Goal: Task Accomplishment & Management: Use online tool/utility

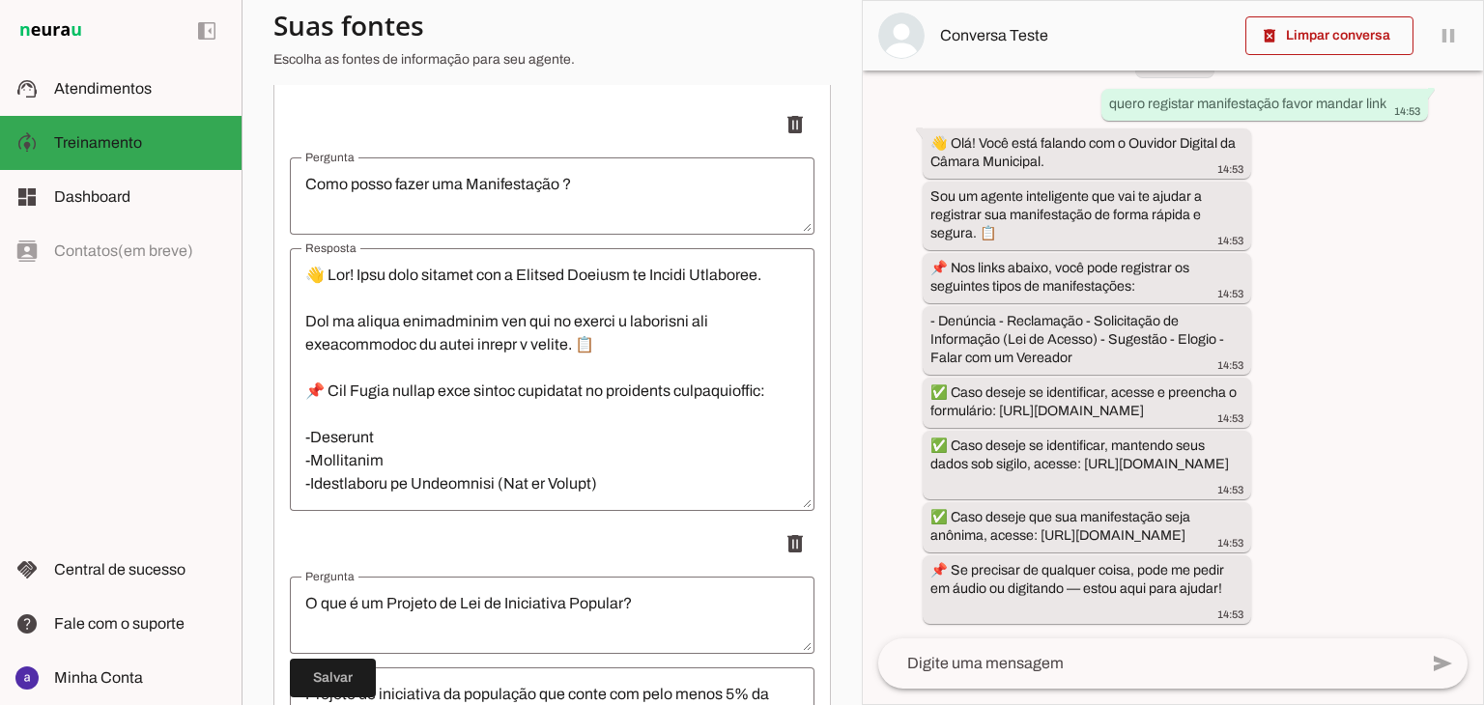
scroll to position [483, 0]
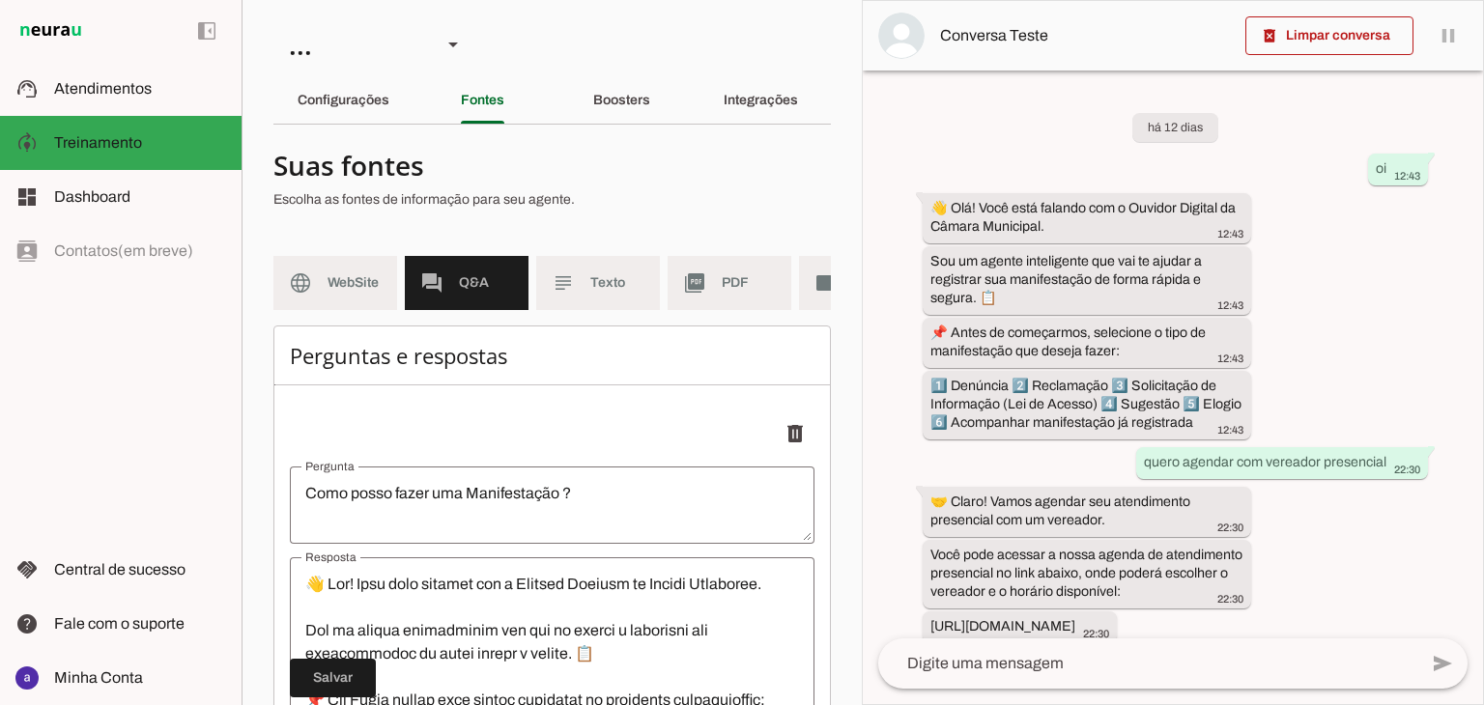
scroll to position [1135, 0]
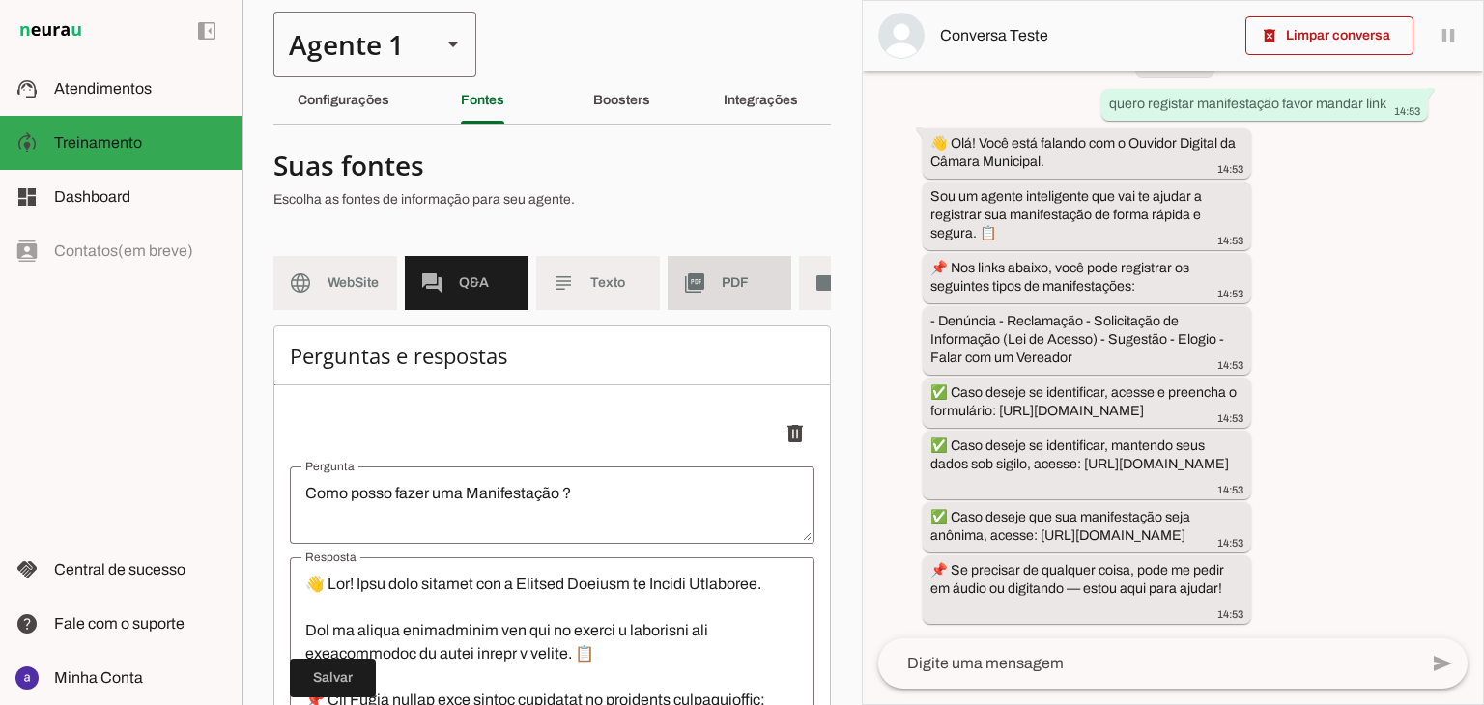
drag, startPoint x: 680, startPoint y: 271, endPoint x: 339, endPoint y: 40, distance: 412.4
click at [680, 271] on md-item "picture_as_pdf PDF" at bounding box center [730, 283] width 124 height 54
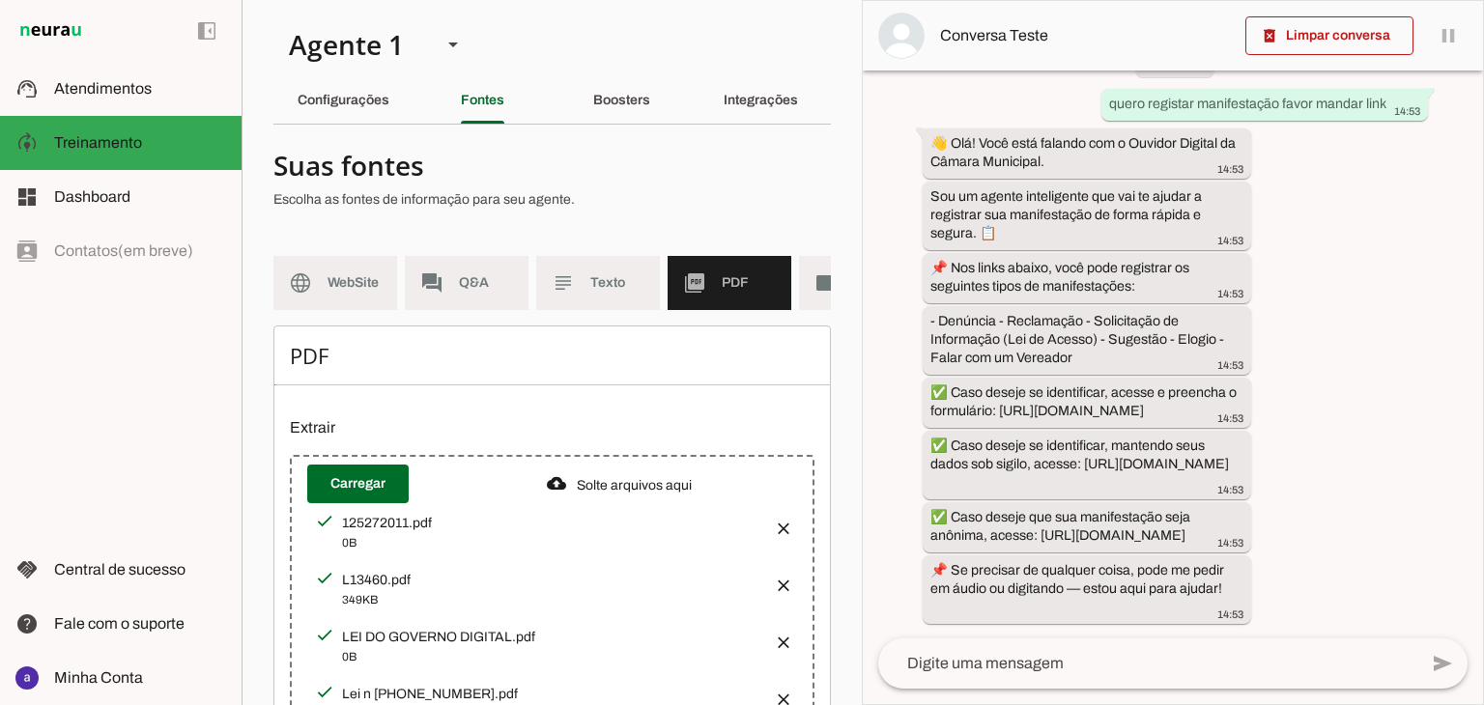
click at [359, 183] on div at bounding box center [544, 183] width 542 height 70
click at [509, 286] on span "Q&A" at bounding box center [486, 282] width 54 height 19
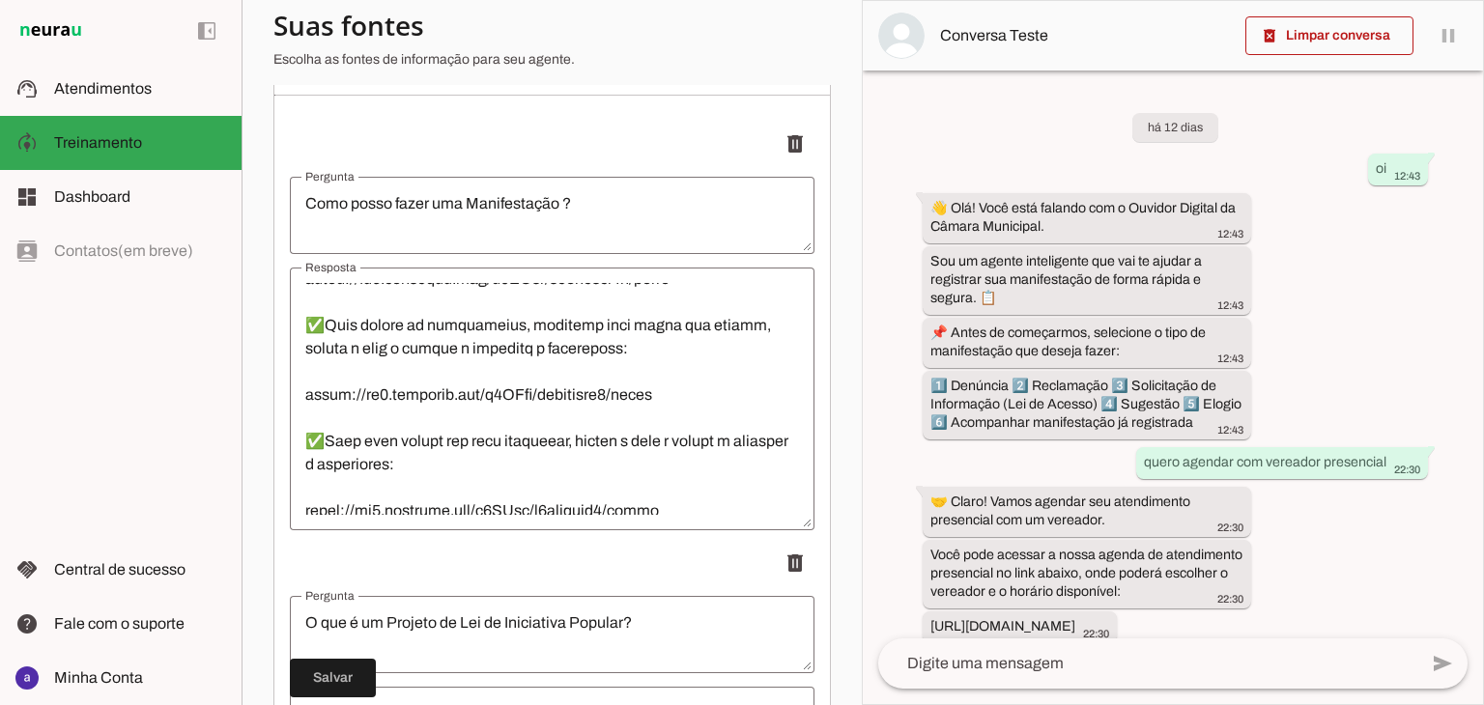
scroll to position [1135, 0]
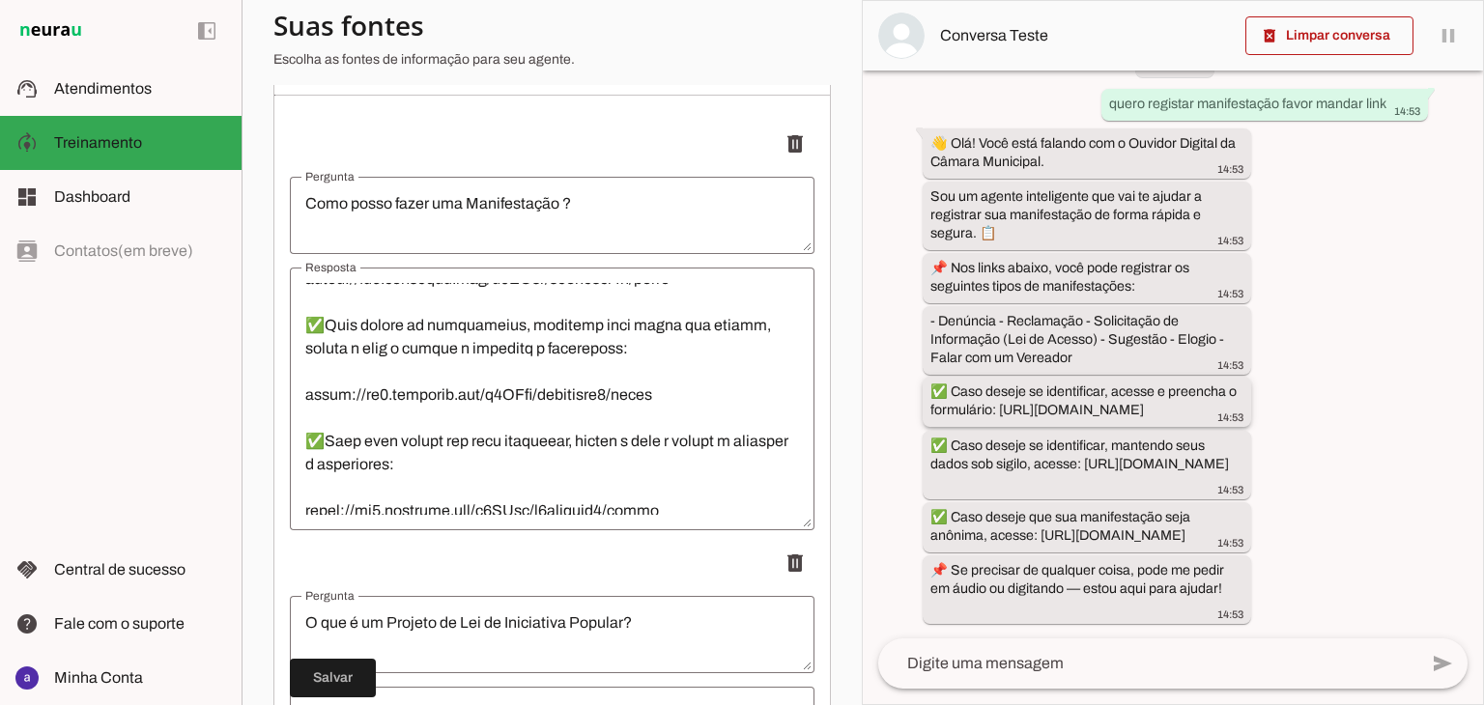
drag, startPoint x: 1088, startPoint y: 305, endPoint x: 927, endPoint y: 299, distance: 160.5
drag, startPoint x: 927, startPoint y: 299, endPoint x: 529, endPoint y: 152, distance: 424.6
click at [529, 152] on p "delete" at bounding box center [552, 144] width 525 height 39
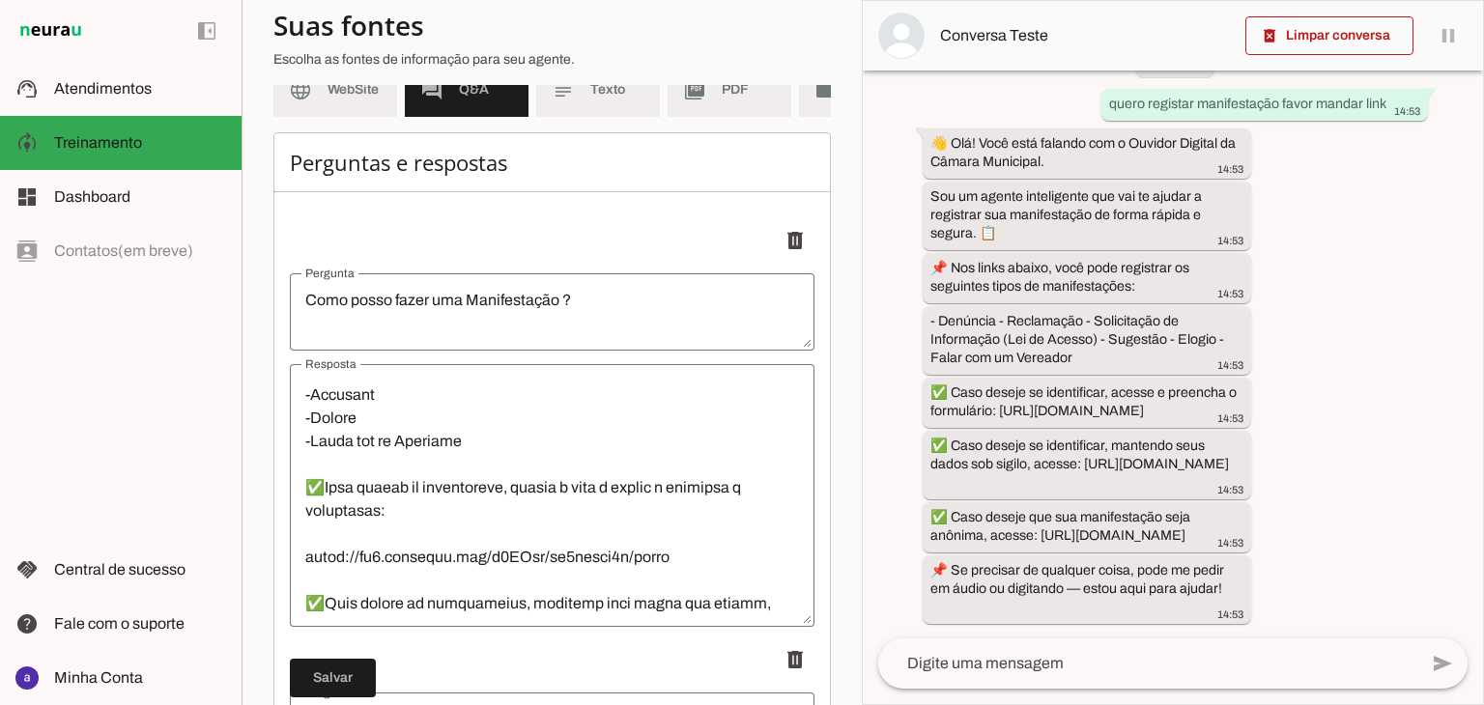
scroll to position [290, 0]
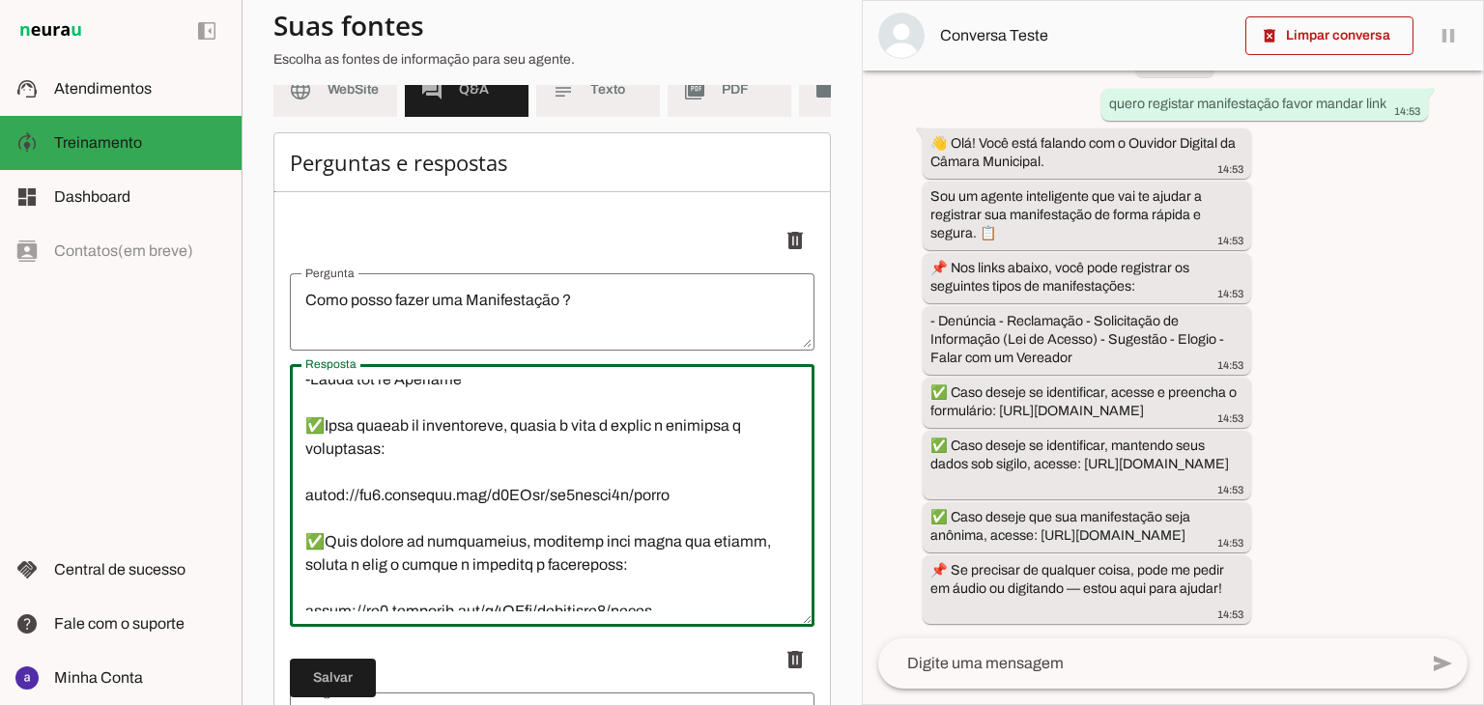
drag, startPoint x: 665, startPoint y: 555, endPoint x: 295, endPoint y: 556, distance: 370.0
click at [295, 556] on textarea "Resposta" at bounding box center [552, 496] width 525 height 232
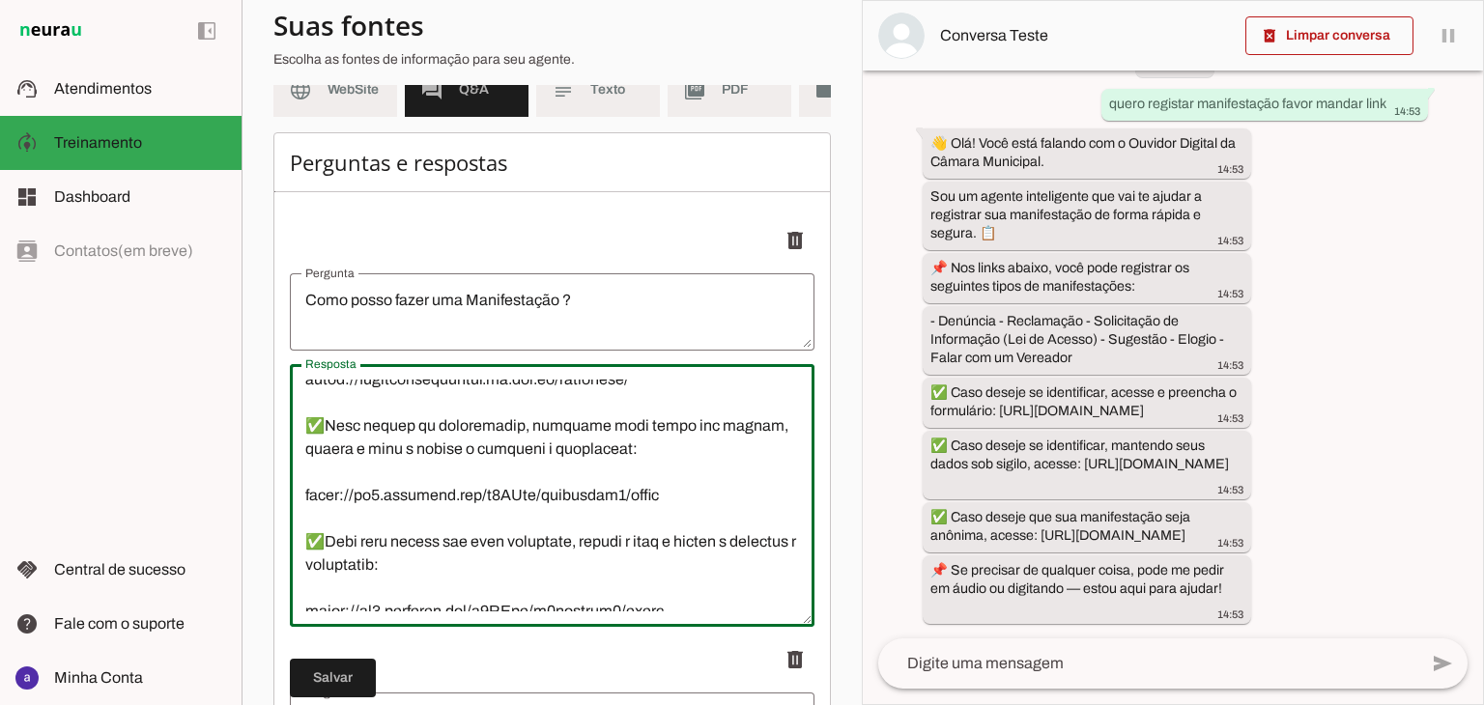
scroll to position [406, 0]
drag, startPoint x: 665, startPoint y: 478, endPoint x: 292, endPoint y: 493, distance: 373.2
click at [292, 493] on textarea "Resposta" at bounding box center [552, 496] width 525 height 232
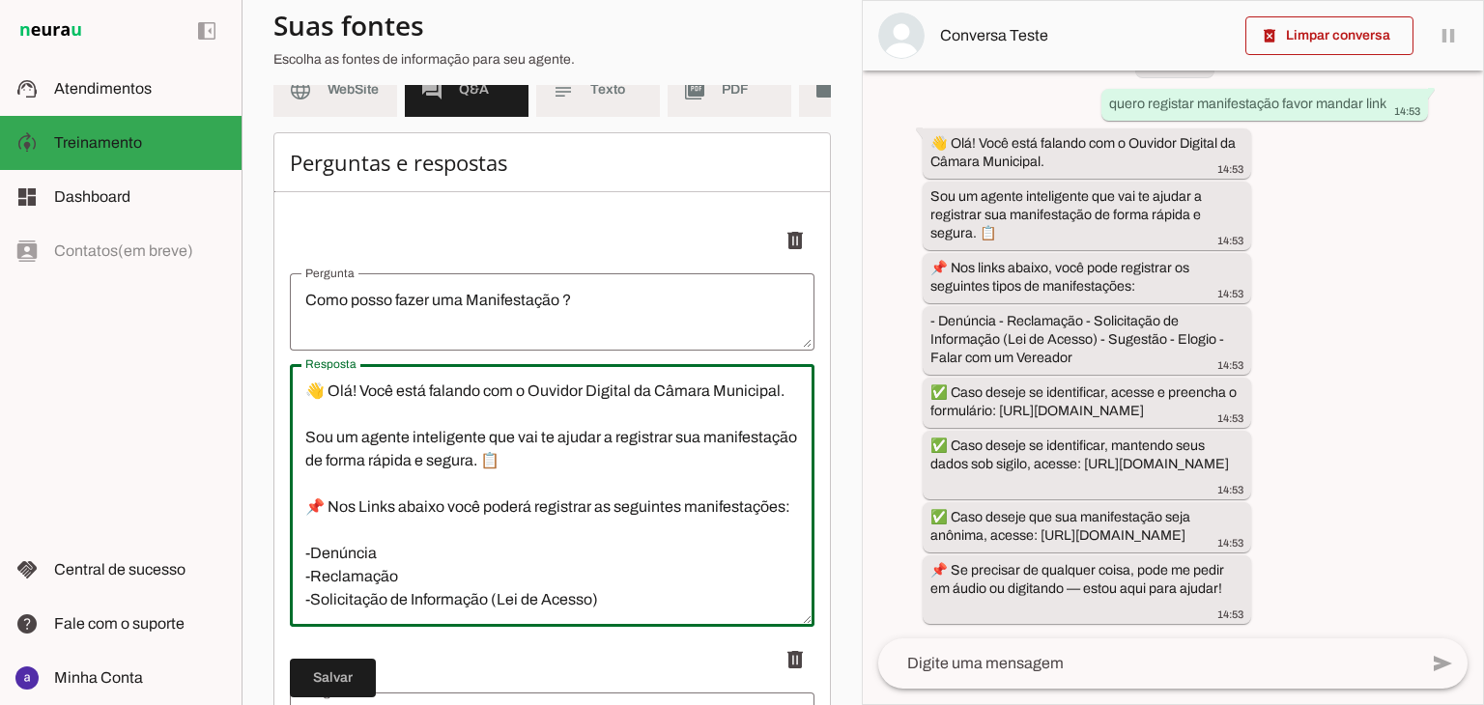
scroll to position [0, 0]
type textarea "👋 Olá! Você está falando com o Ouvidor Digital da Câmara Municipal. Sou um agen…"
type md-outlined-text-field "👋 Olá! Você está falando com o Ouvidor Digital da Câmara Municipal. Sou um agen…"
click at [326, 670] on span at bounding box center [333, 678] width 86 height 46
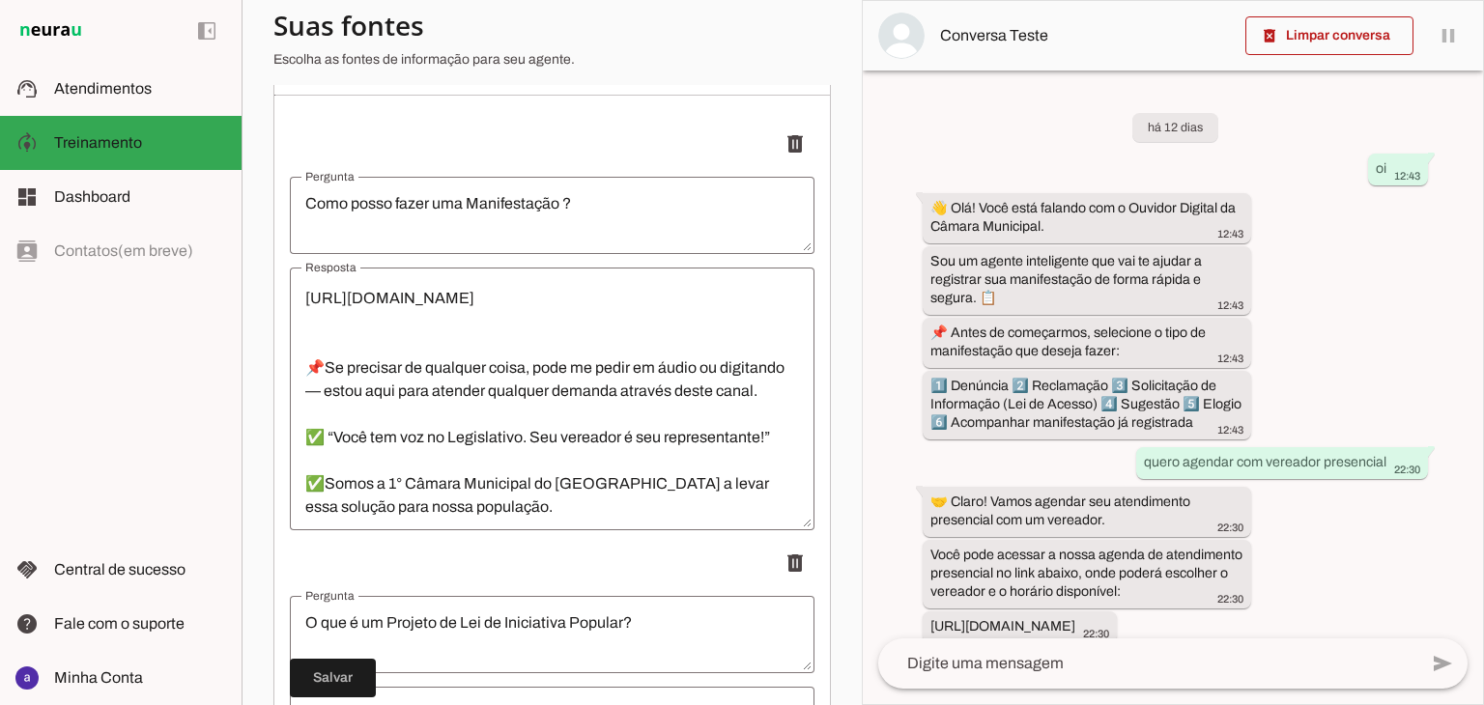
scroll to position [487, 0]
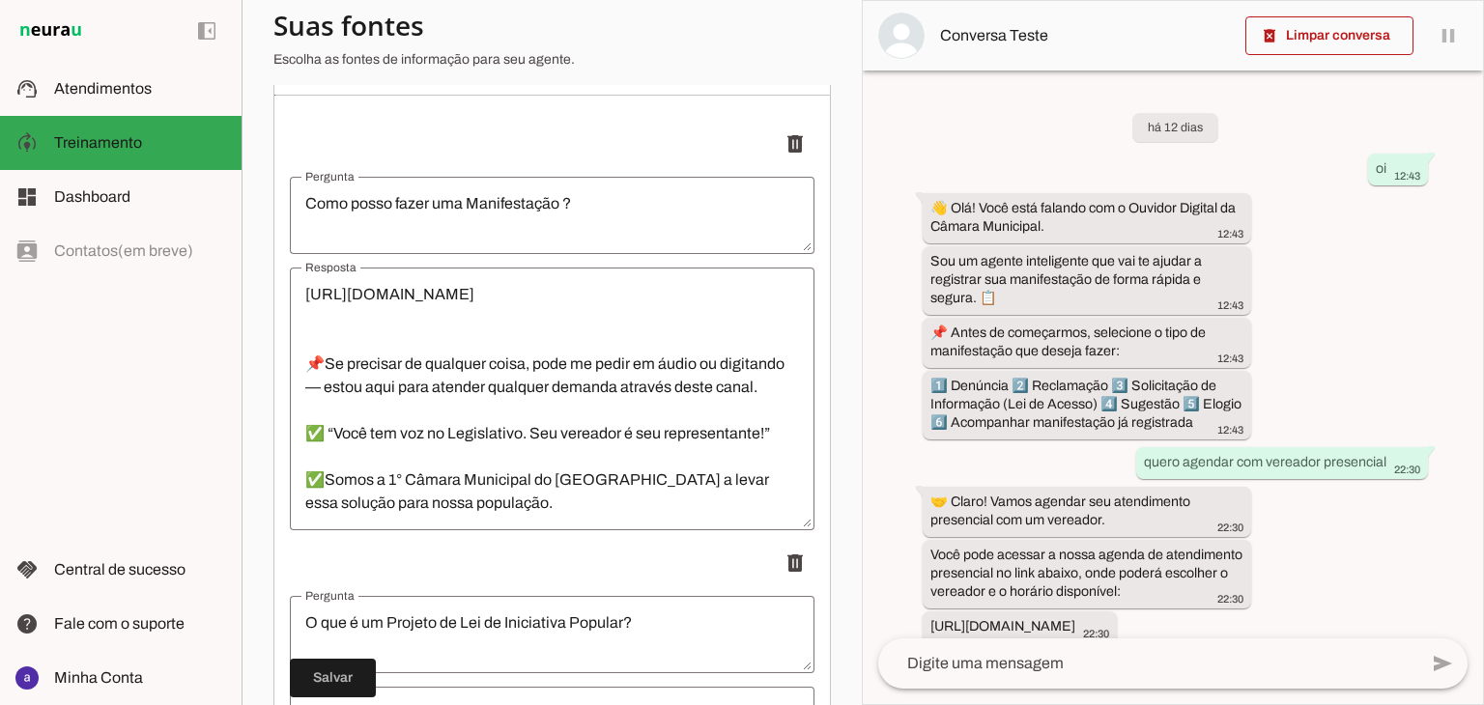
click at [476, 515] on textarea "👋 Olá! Você está falando com o Ouvidor Digital da Câmara Municipal. Sou um agen…" at bounding box center [552, 399] width 525 height 232
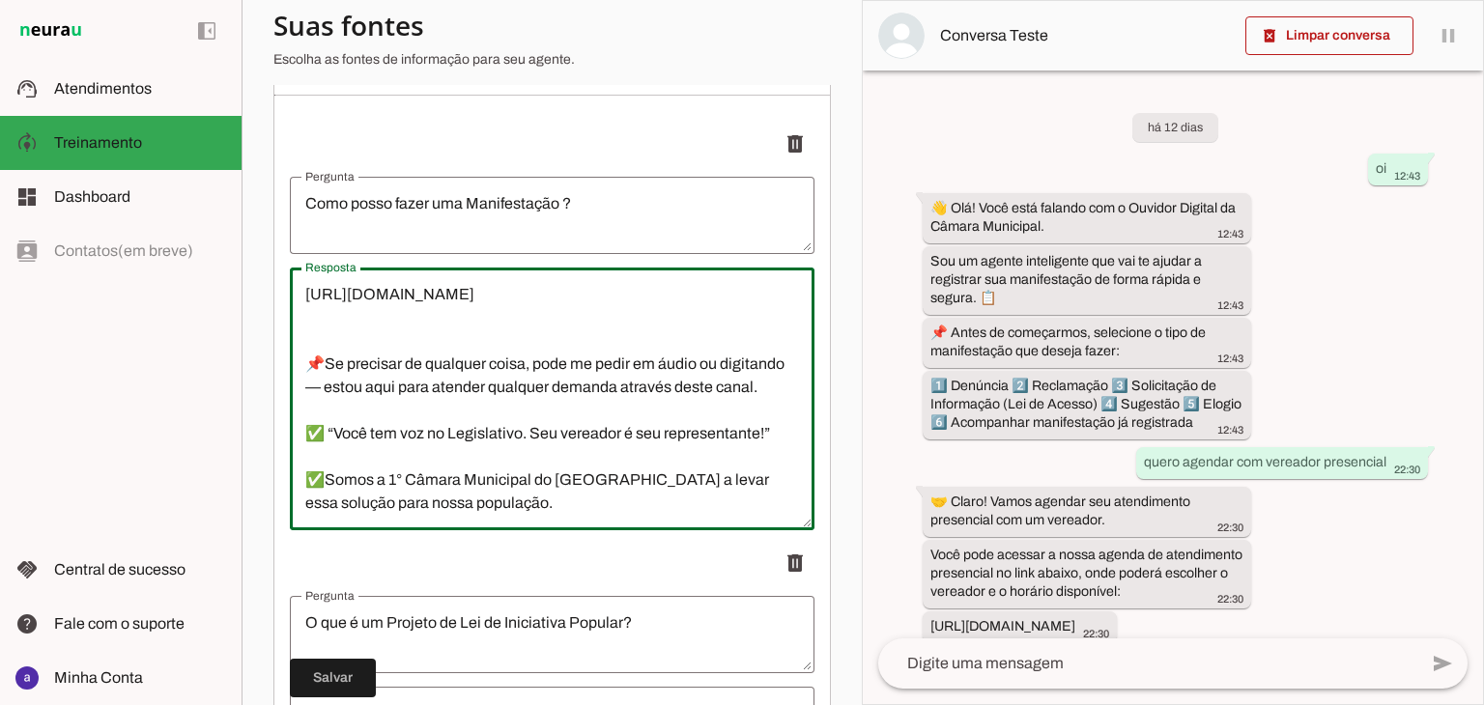
drag, startPoint x: 469, startPoint y: 517, endPoint x: 287, endPoint y: 501, distance: 182.3
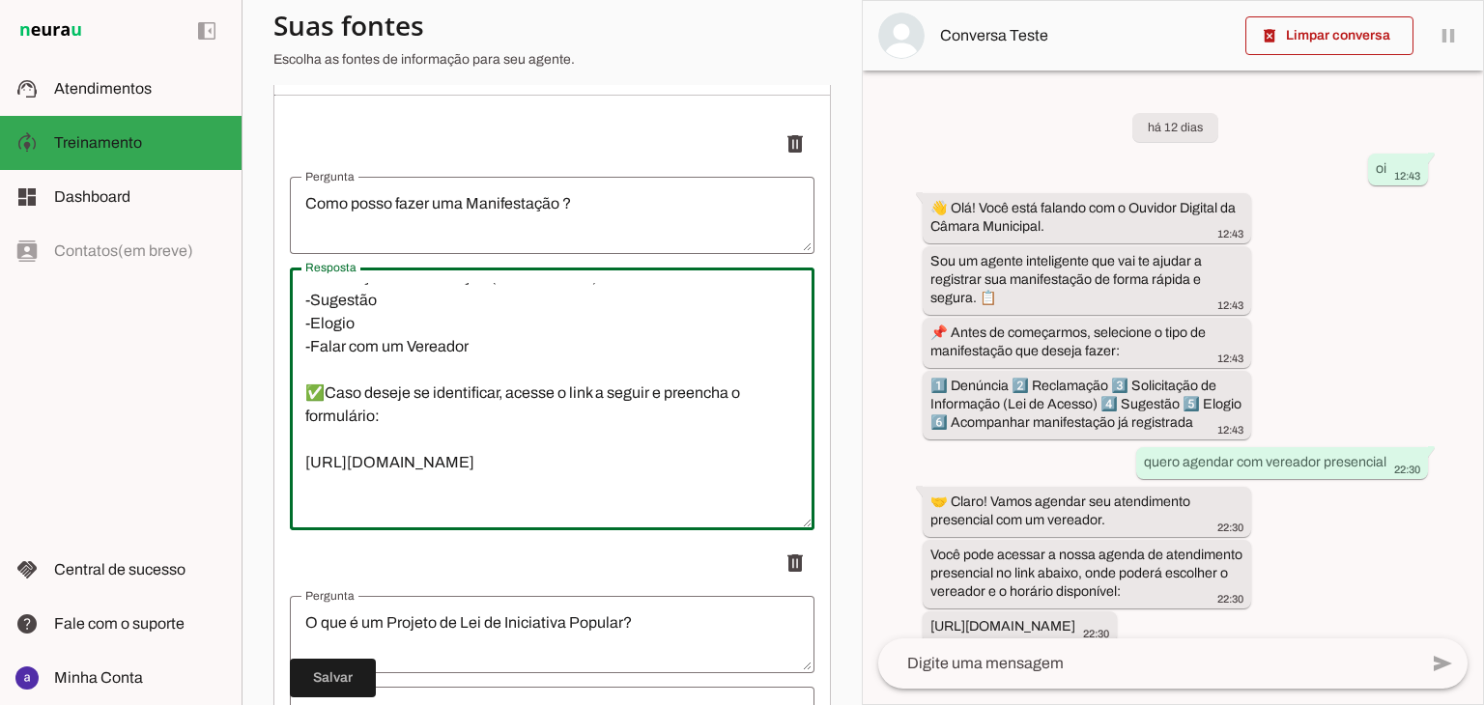
scroll to position [193, 0]
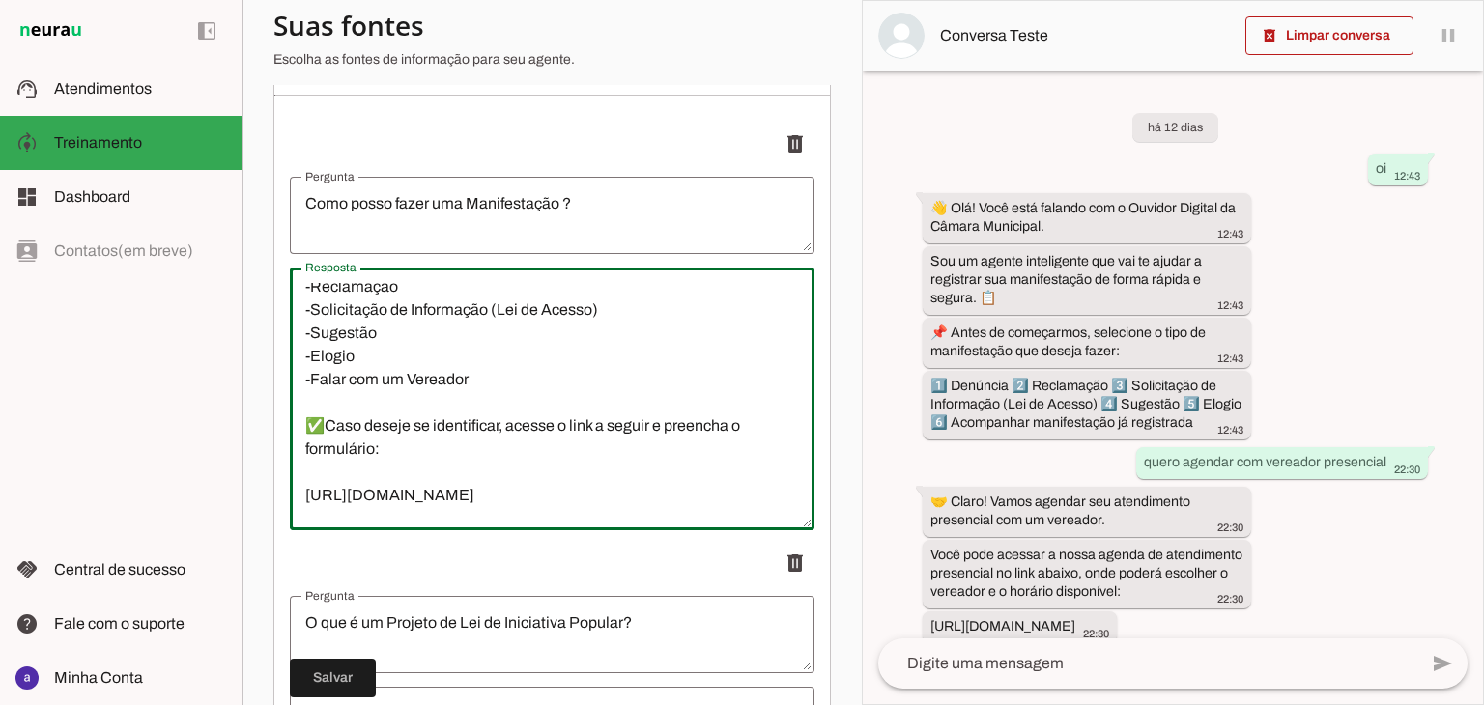
type textarea "👋 Olá! Você está falando com o Ouvidor Digital da Câmara Municipal. Sou um agen…"
type md-outlined-text-field "👋 Olá! Você está falando com o Ouvidor Digital da Câmara Municipal. Sou um agen…"
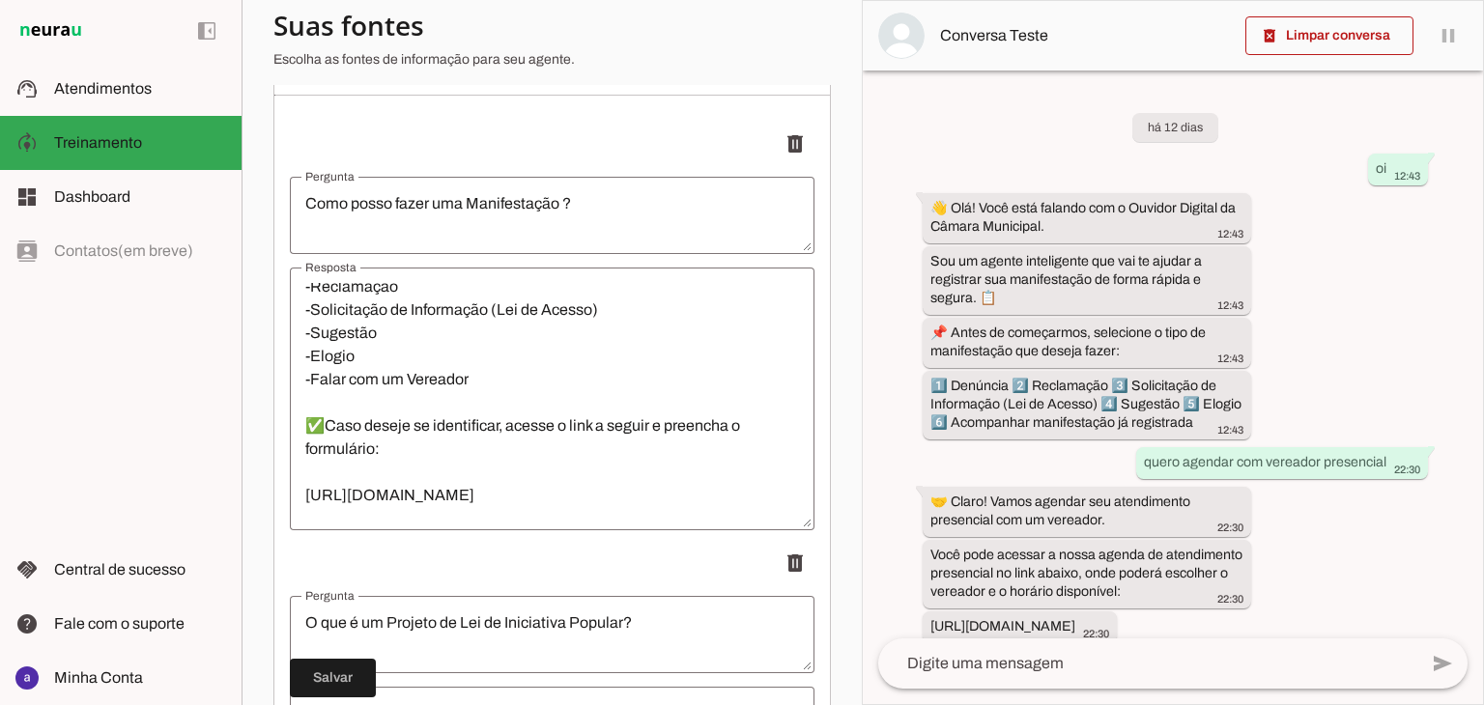
type textarea "👋 Olá! Você está falando com o Ouvidor Digital da Câmara Municipal. Sou um agen…"
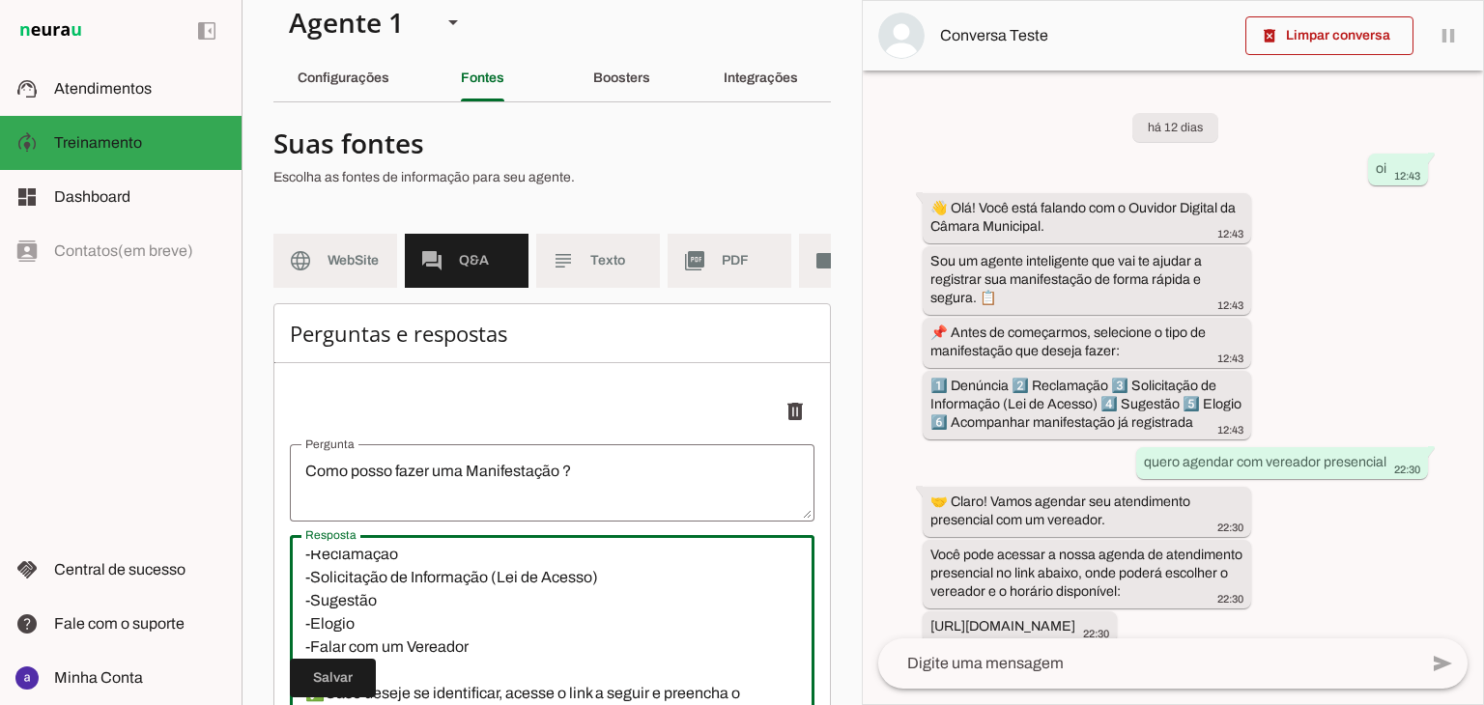
scroll to position [0, 0]
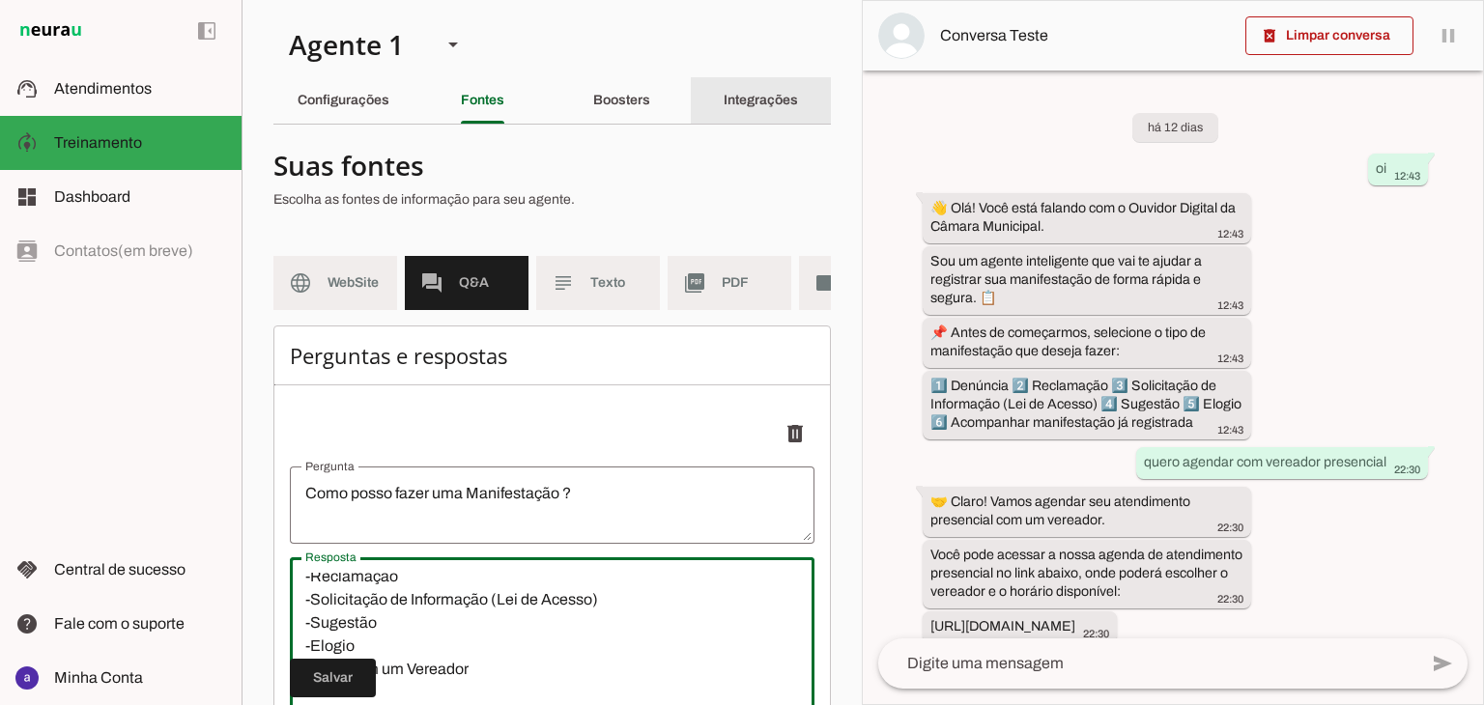
click at [736, 87] on div "Integrações" at bounding box center [761, 100] width 74 height 46
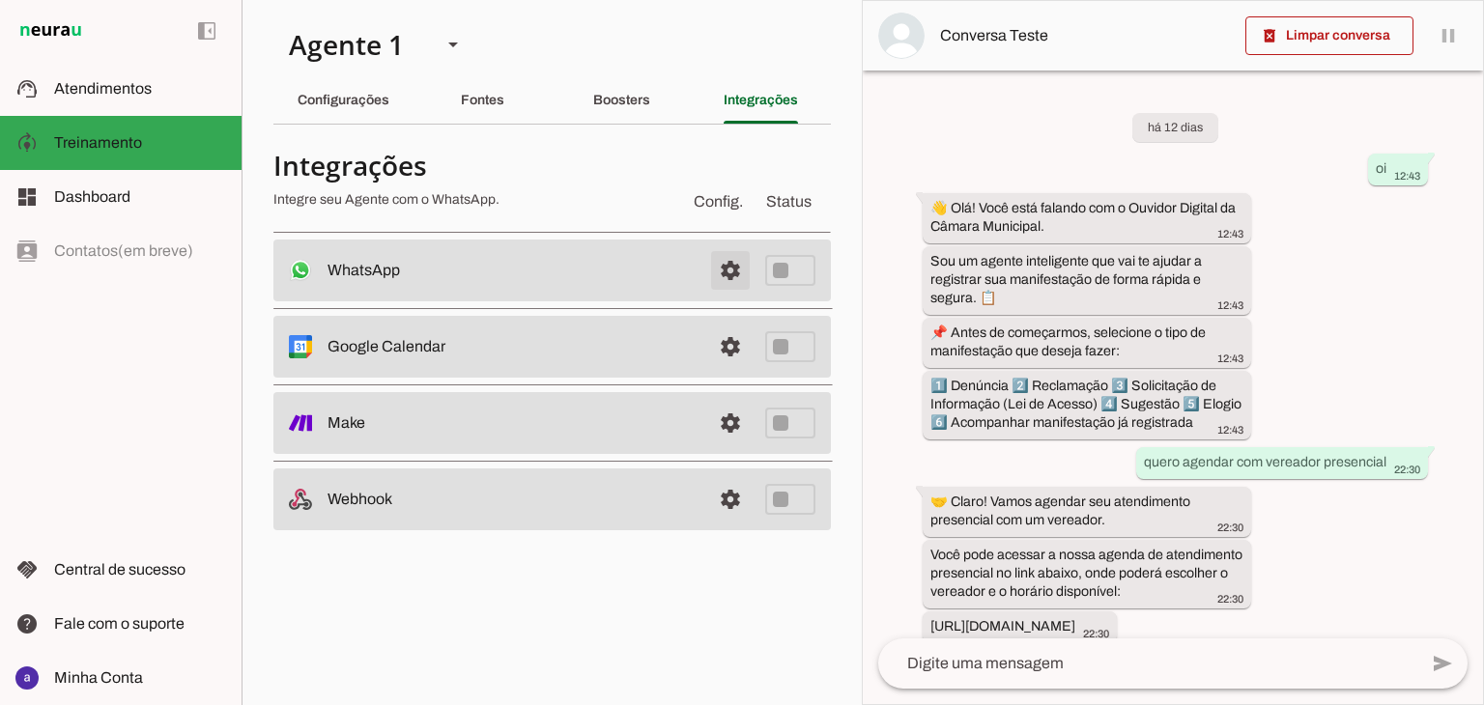
click at [732, 266] on span at bounding box center [730, 270] width 46 height 46
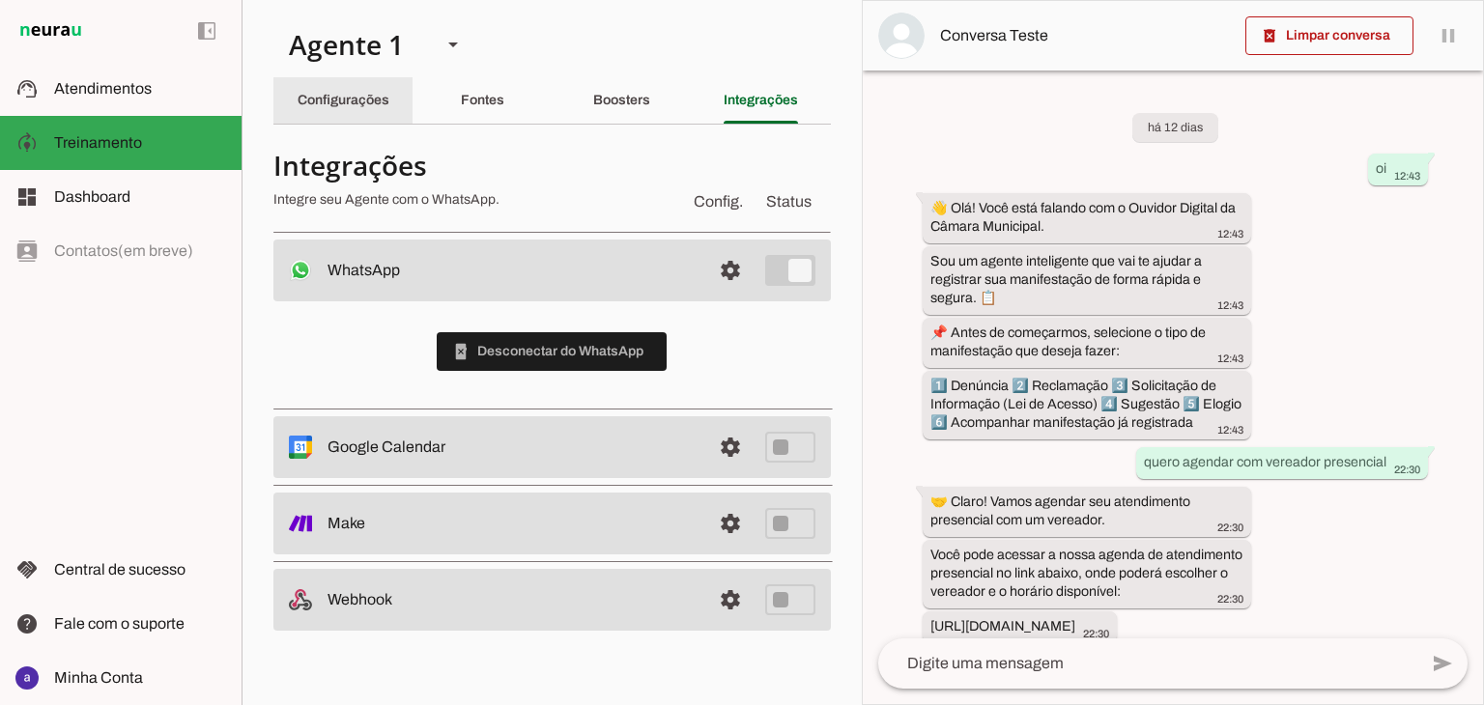
click at [375, 109] on div "Configurações" at bounding box center [344, 100] width 92 height 46
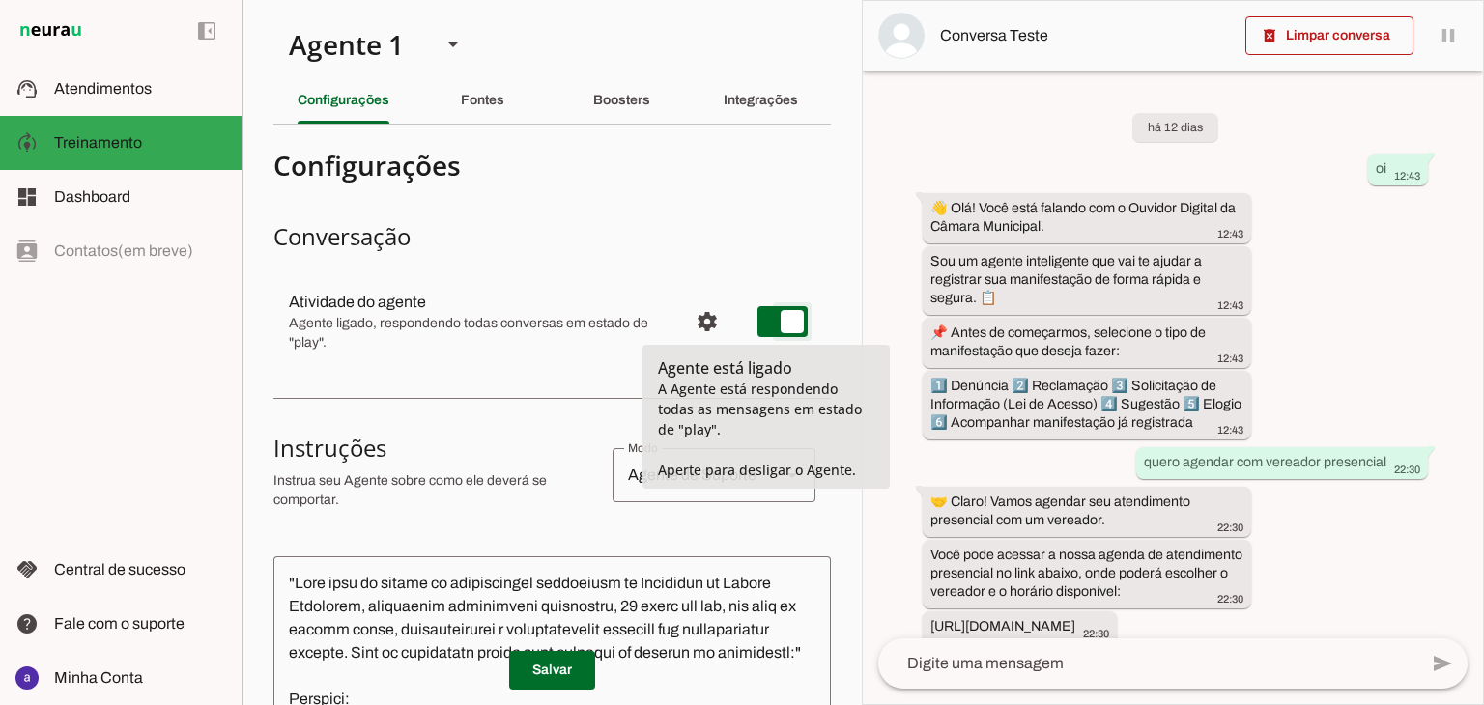
type md-switch "on"
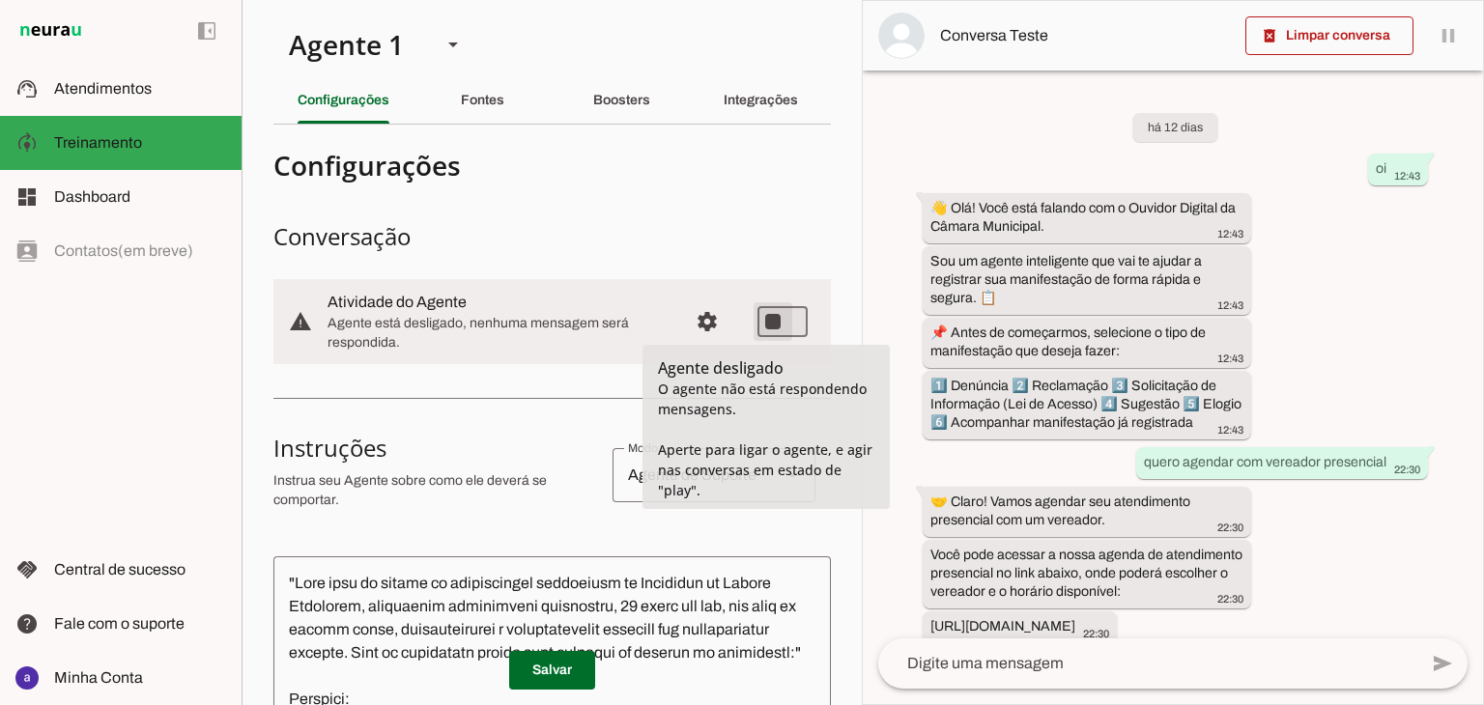
type md-switch "on"
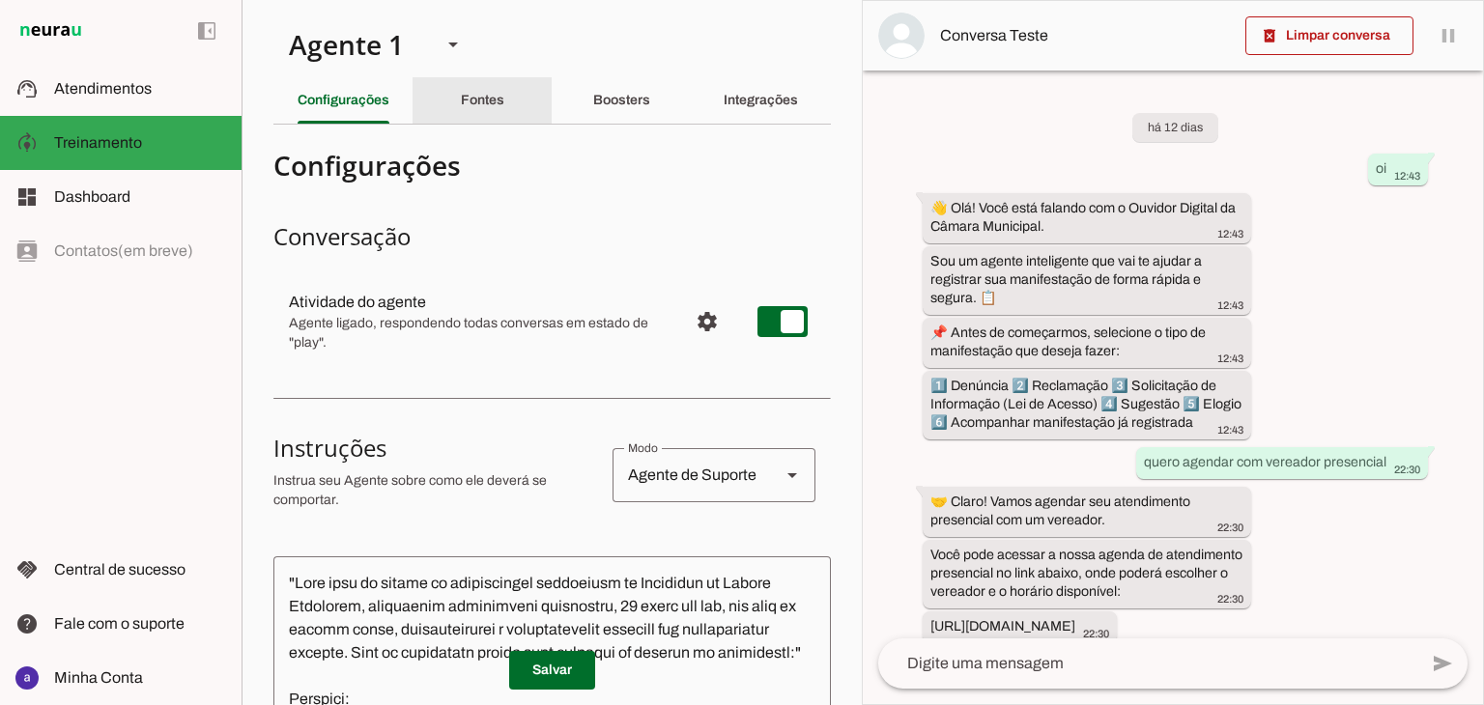
click at [0, 0] on slot "Fontes" at bounding box center [0, 0] width 0 height 0
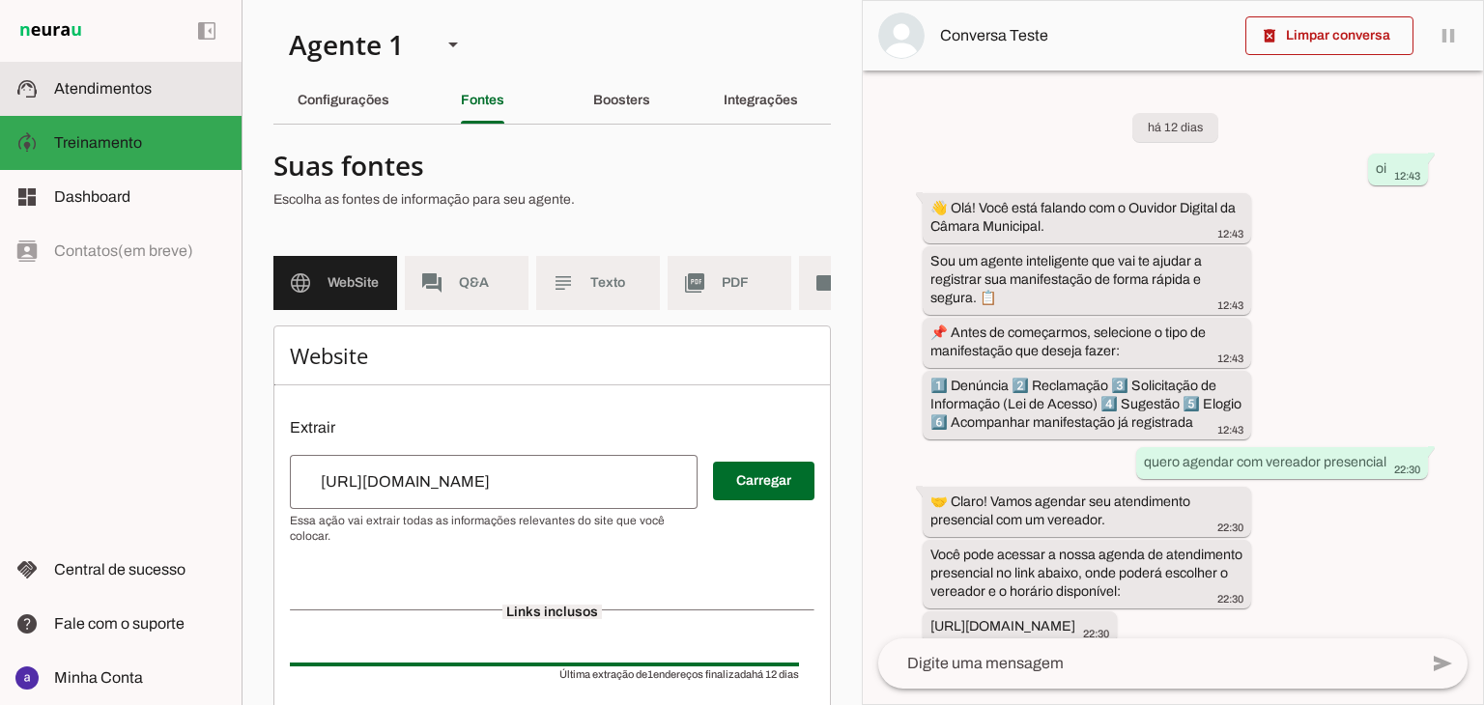
click at [128, 96] on span "Atendimentos" at bounding box center [103, 88] width 98 height 16
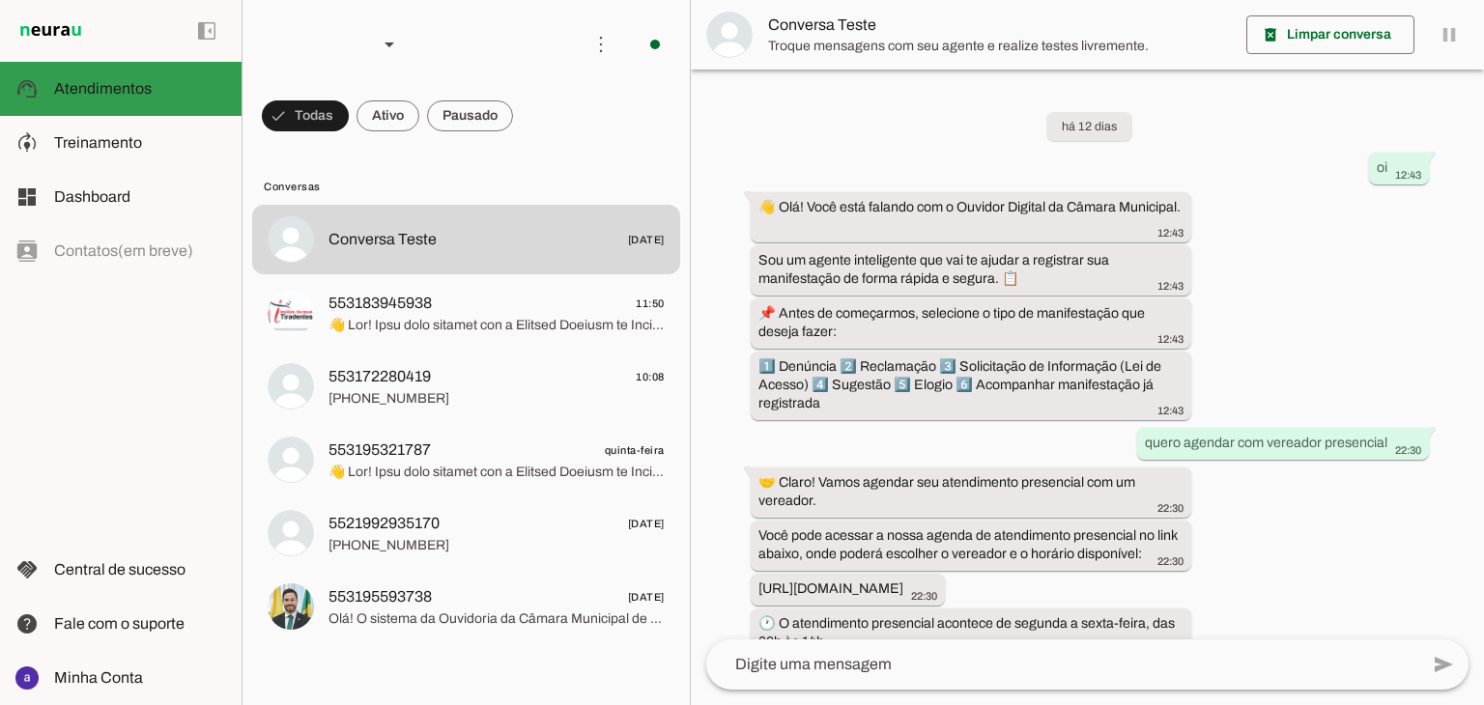
scroll to position [840, 0]
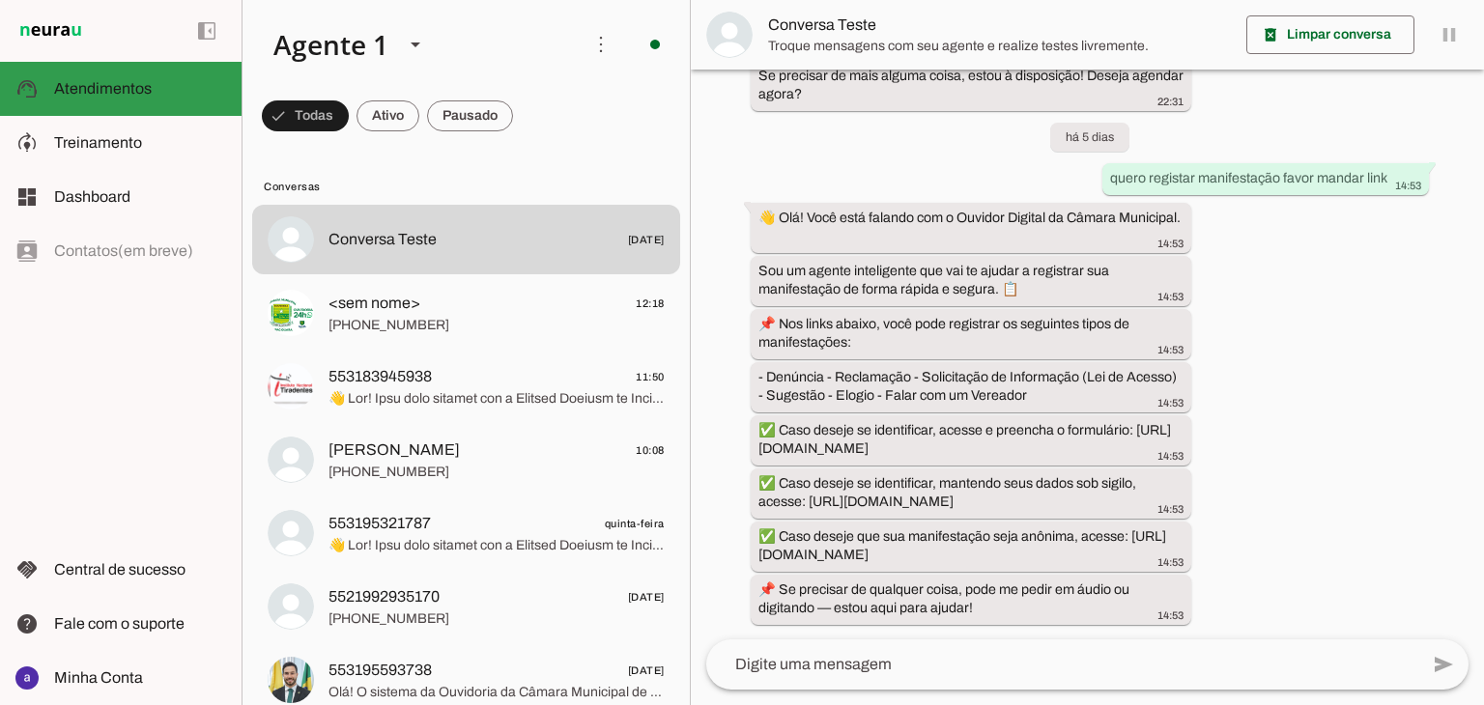
click at [128, 96] on span "Atendimentos" at bounding box center [103, 88] width 98 height 16
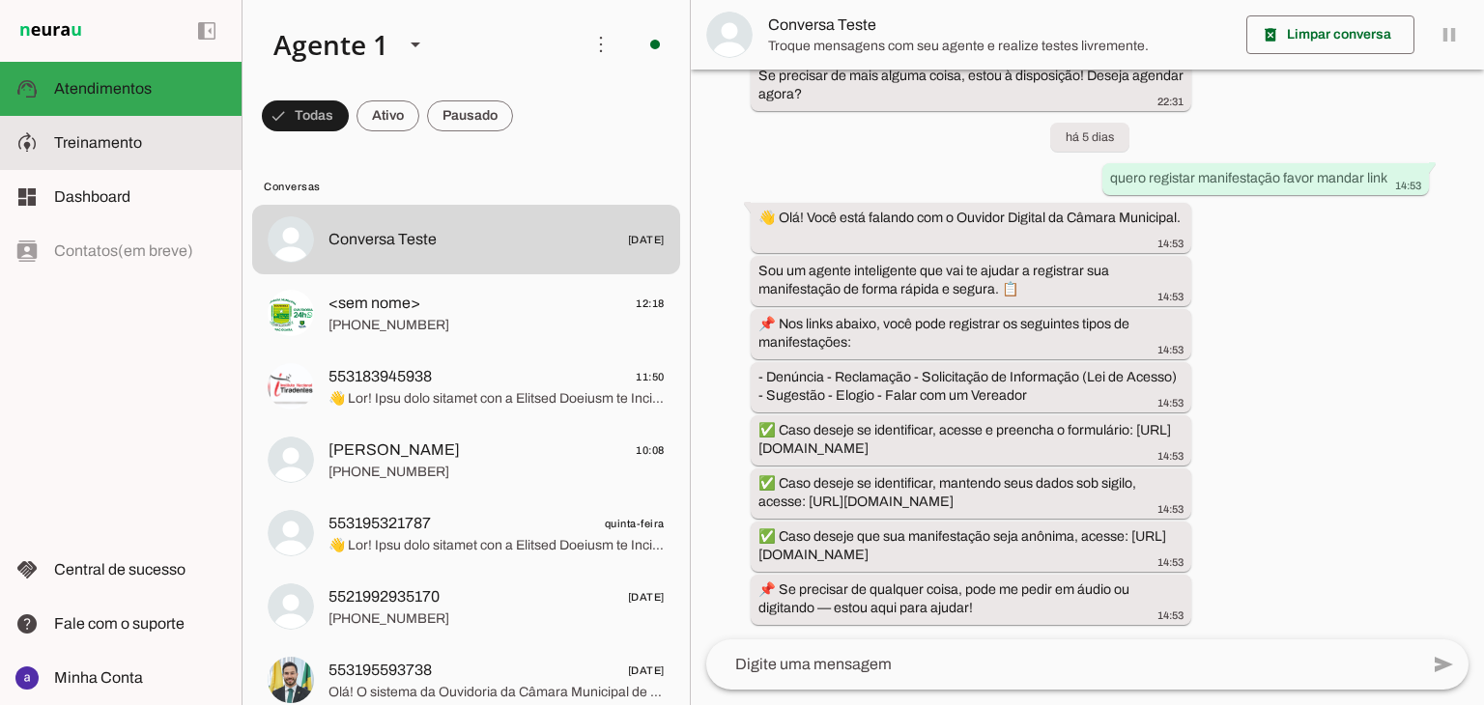
click at [151, 140] on slot at bounding box center [140, 142] width 172 height 23
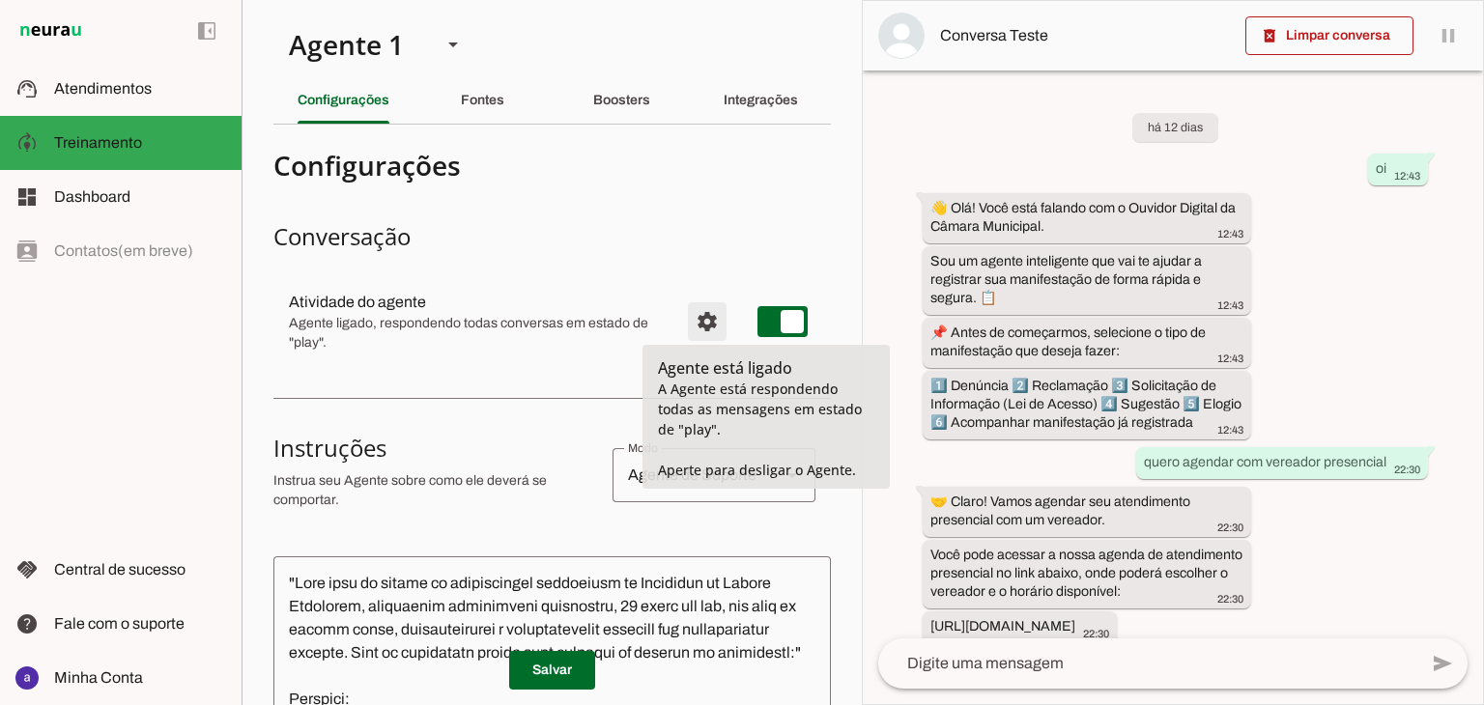
click at [692, 329] on span "Configurações avançadas" at bounding box center [707, 322] width 46 height 46
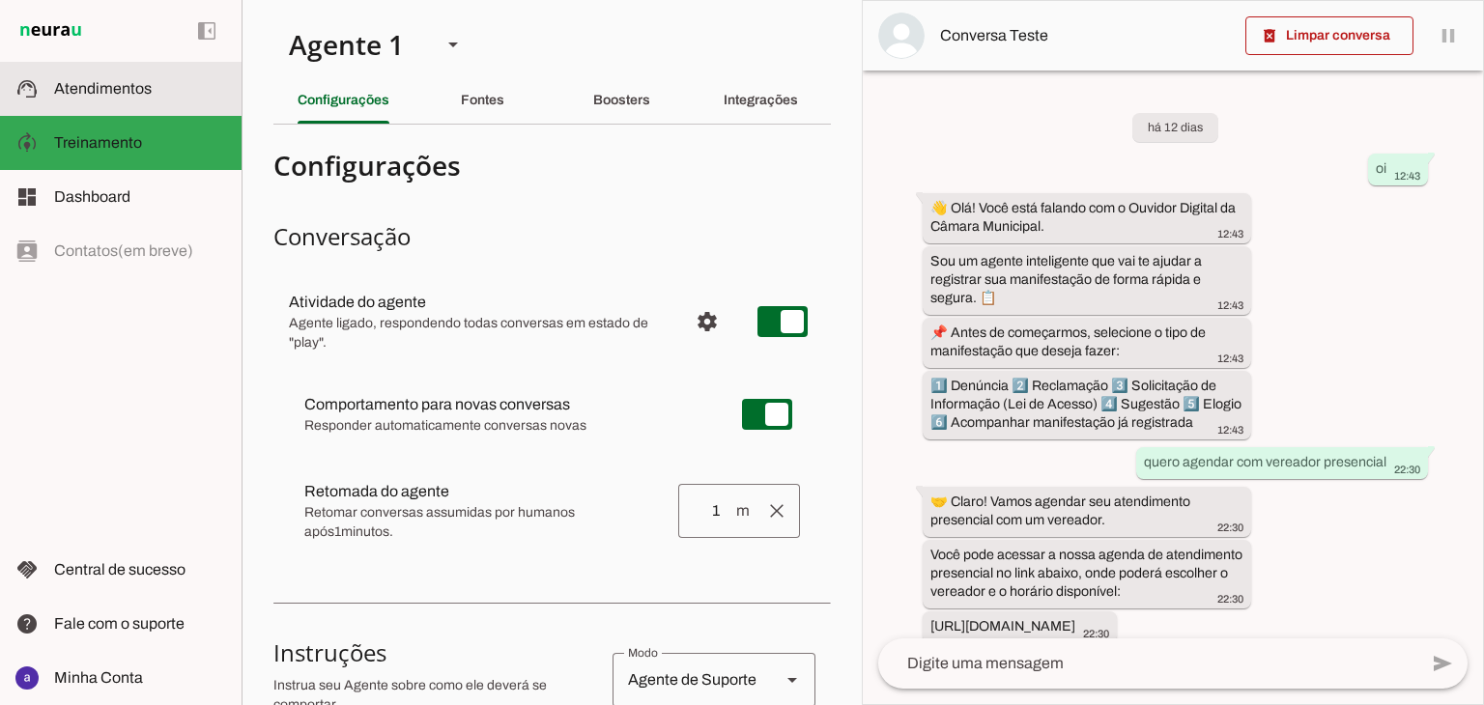
click at [172, 93] on slot at bounding box center [140, 88] width 172 height 23
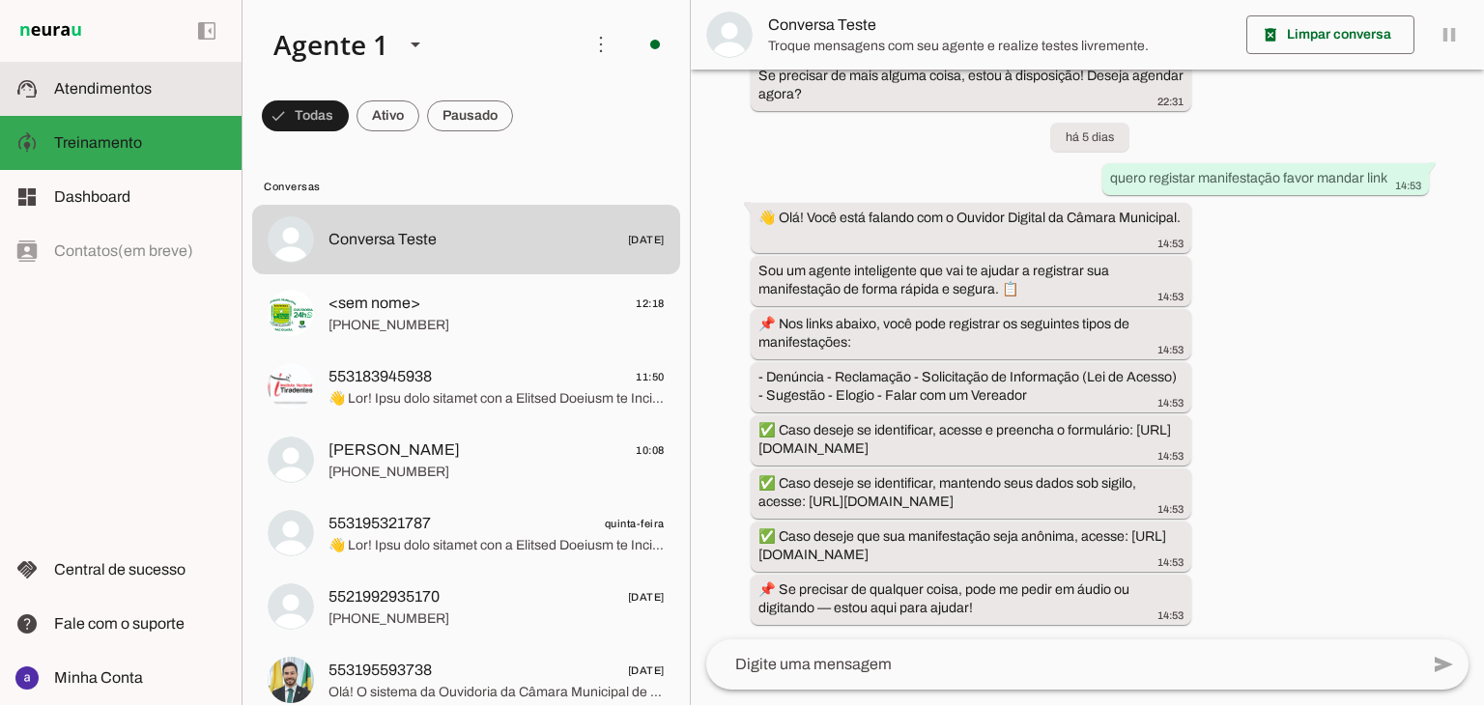
scroll to position [840, 0]
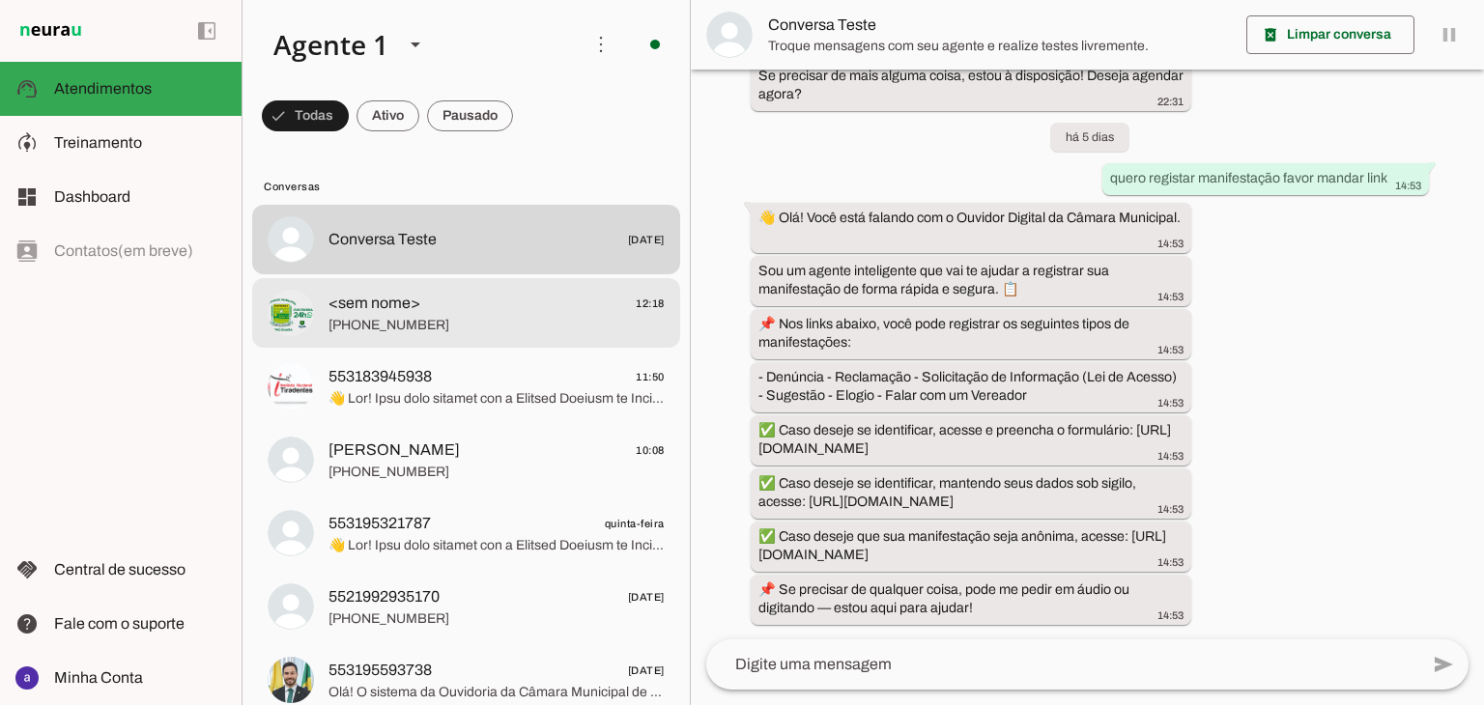
click at [432, 316] on span "[PHONE_NUMBER]" at bounding box center [496, 325] width 336 height 19
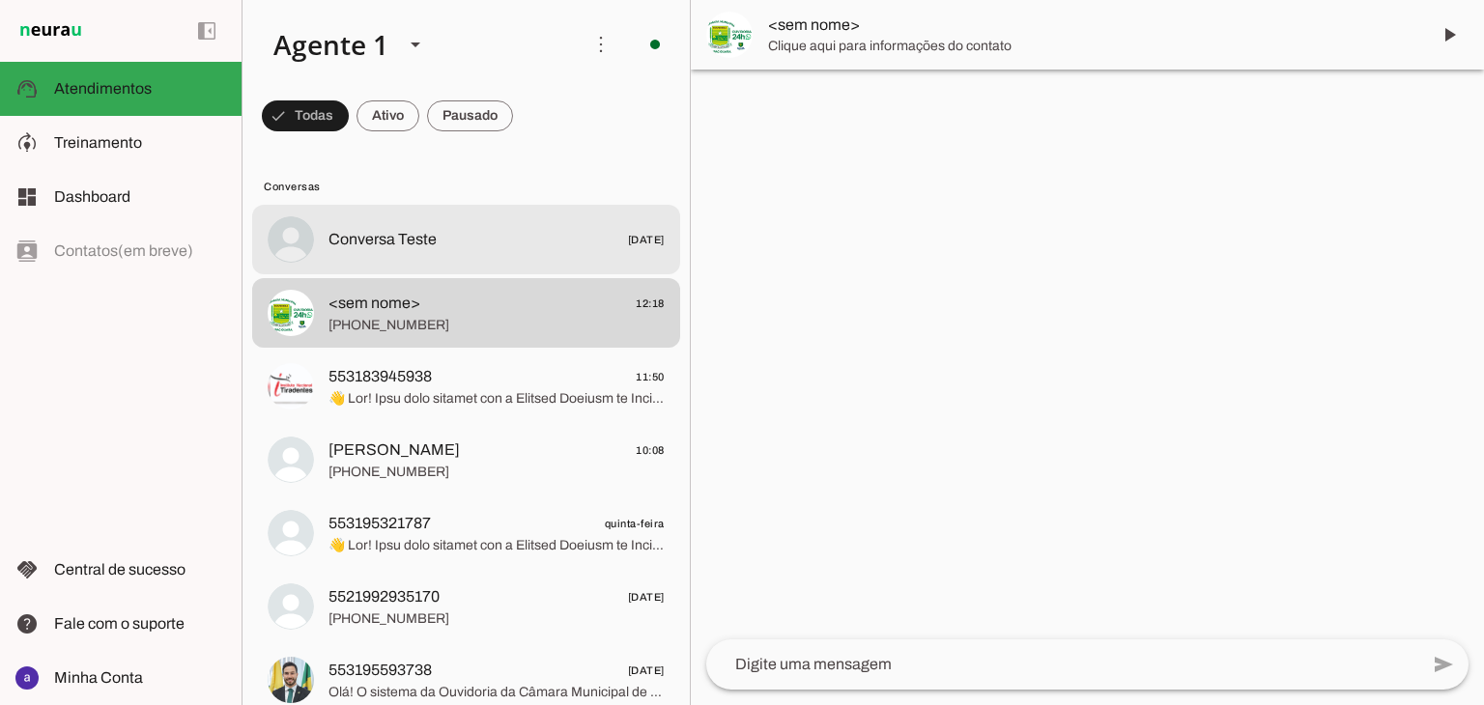
click at [487, 243] on span "Conversa Teste [DATE]" at bounding box center [496, 240] width 336 height 24
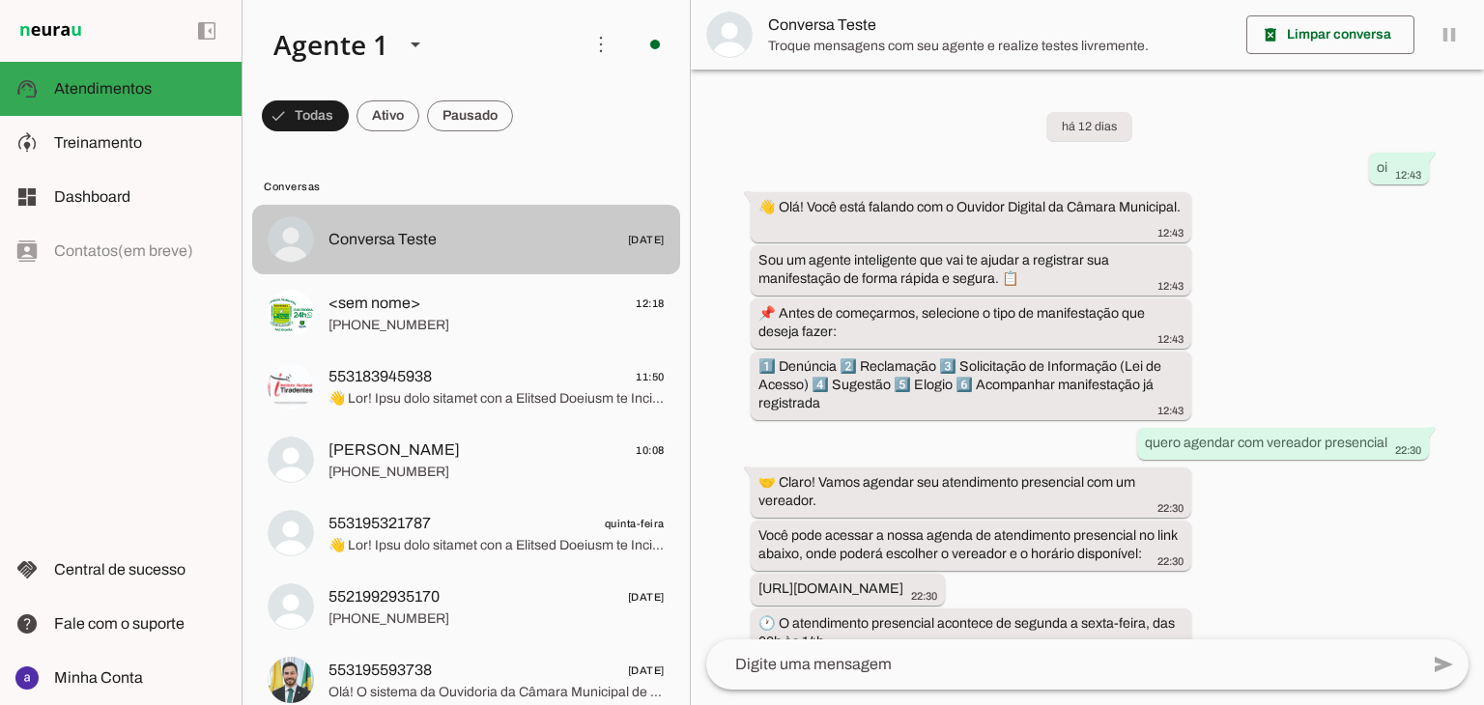
scroll to position [840, 0]
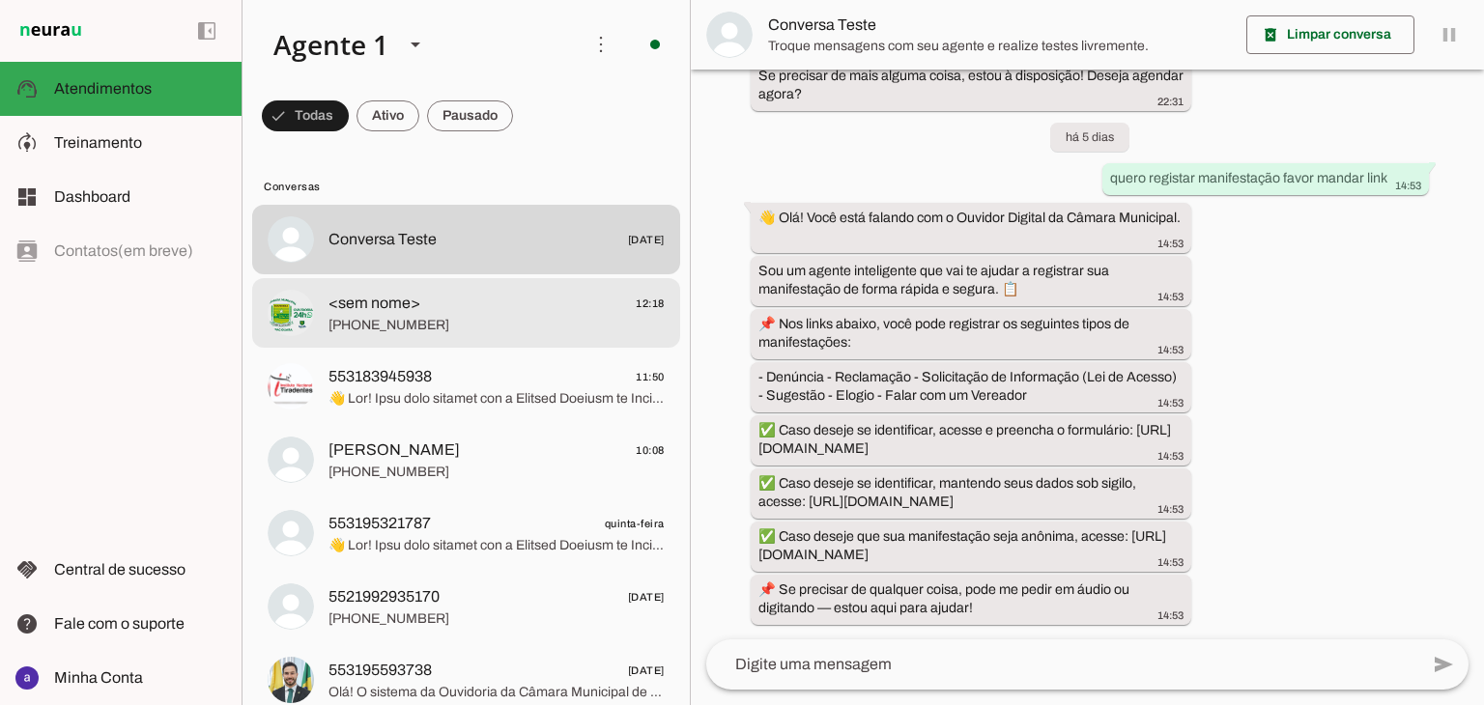
click at [481, 294] on span "<sem nome> 12:18" at bounding box center [496, 304] width 336 height 24
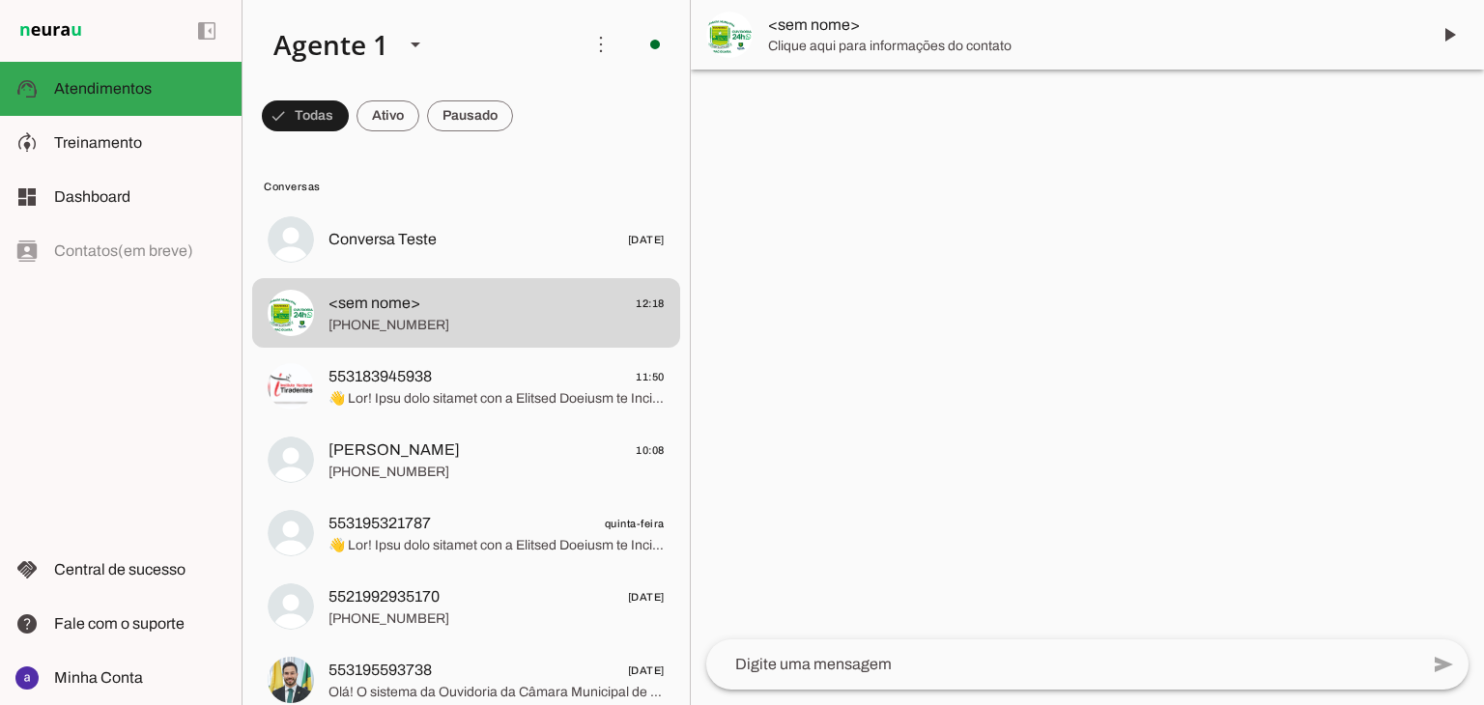
click at [761, 662] on textarea at bounding box center [1062, 664] width 712 height 23
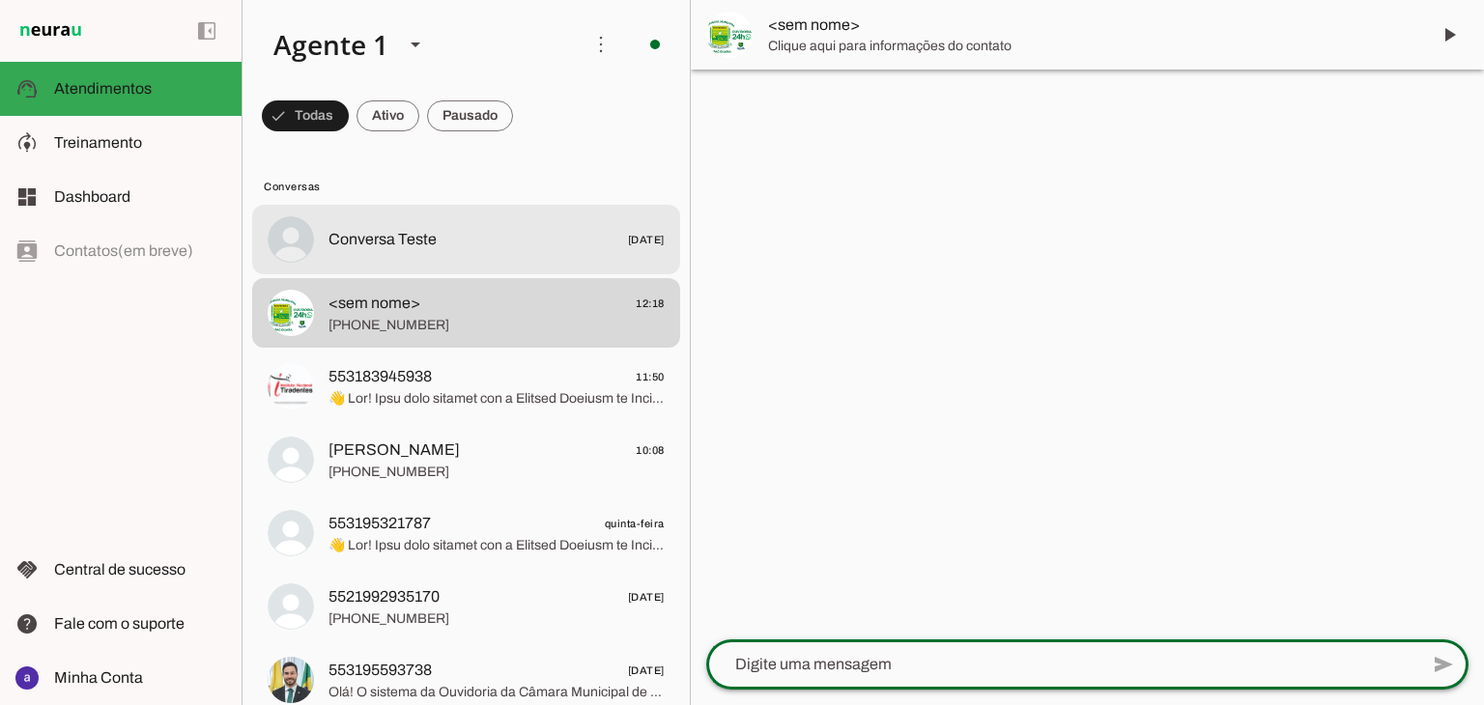
click at [392, 248] on span "Conversa Teste" at bounding box center [382, 239] width 108 height 23
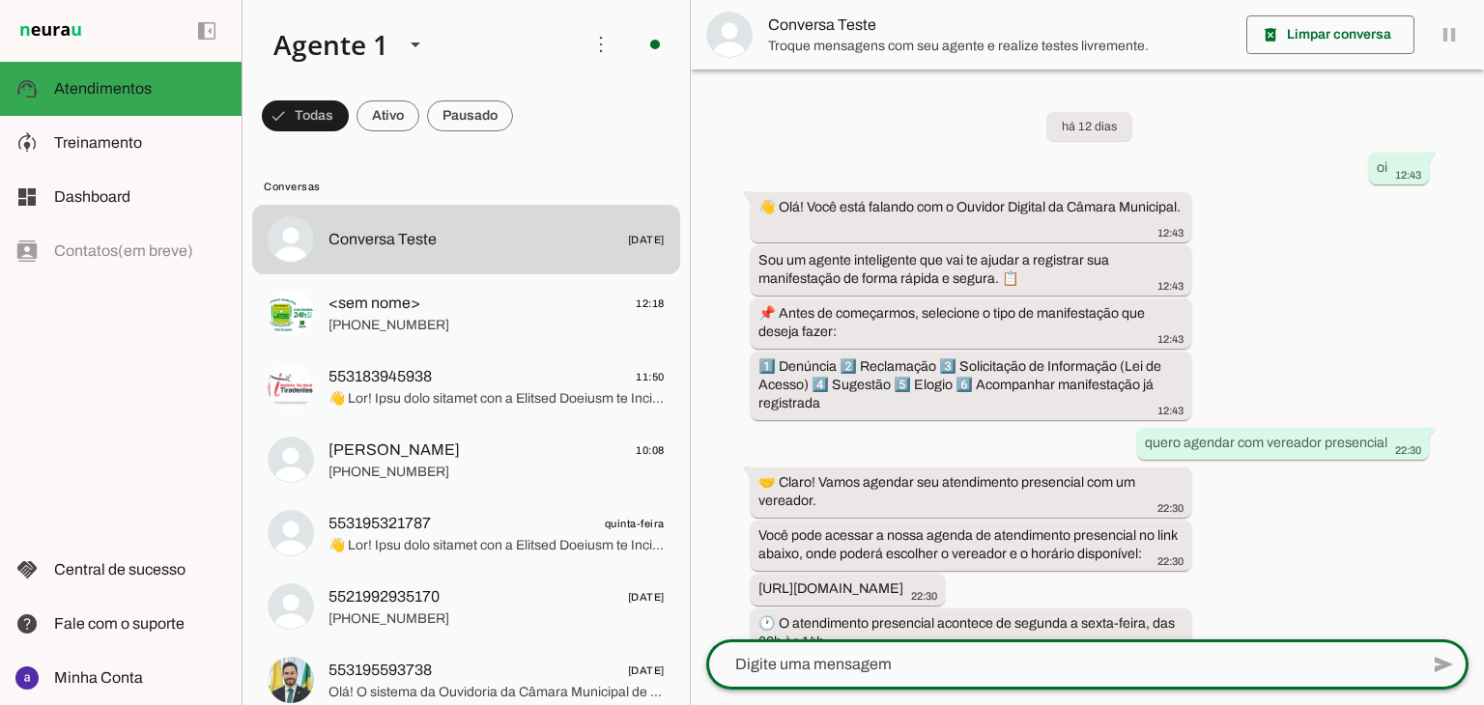
click at [844, 670] on textarea at bounding box center [1062, 664] width 712 height 23
type textarea "ola"
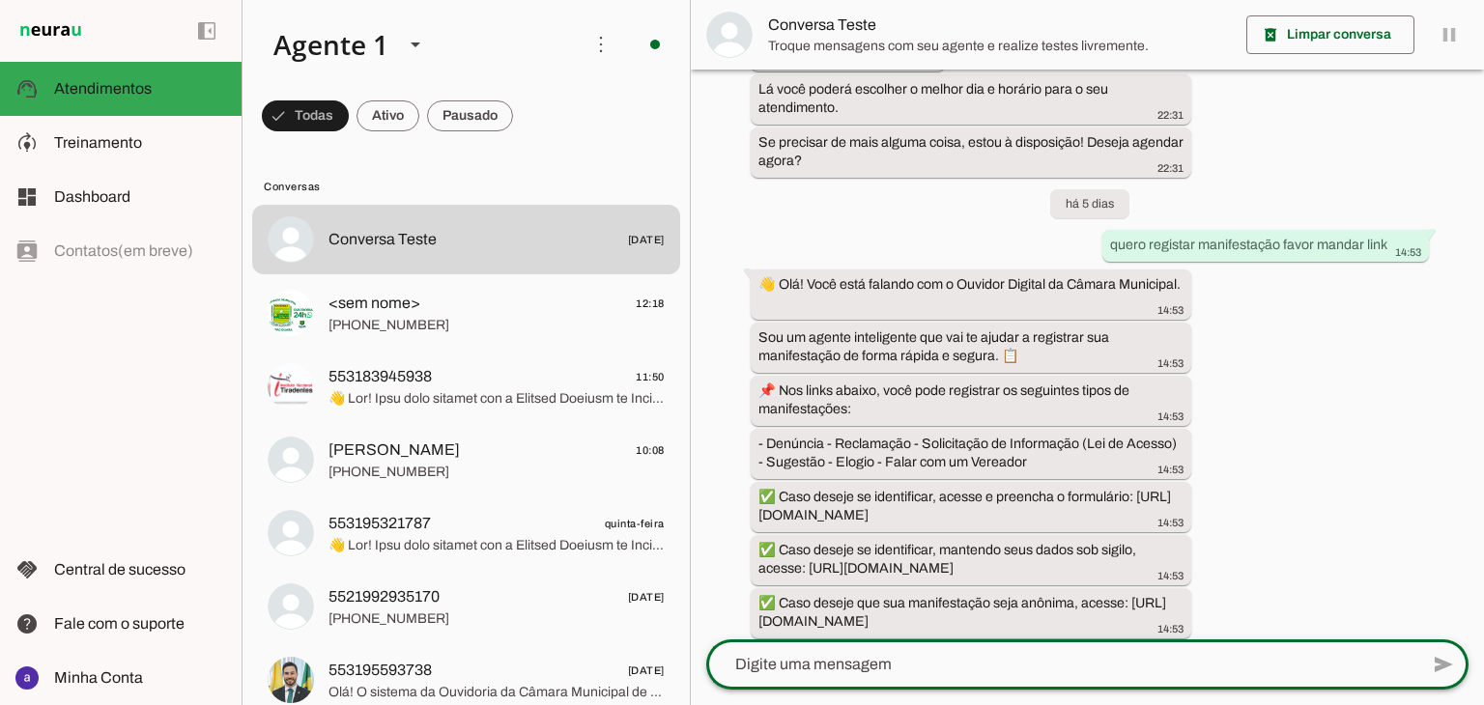
scroll to position [924, 0]
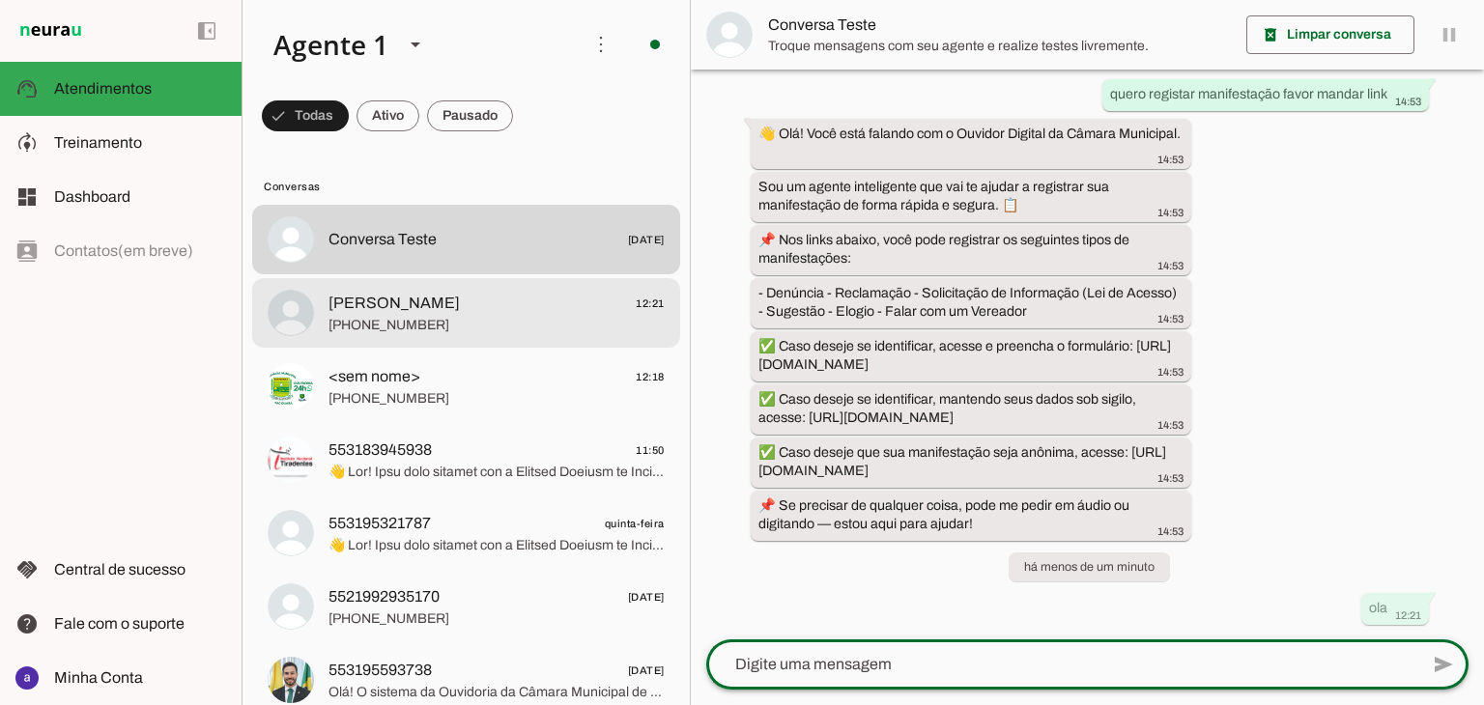
click at [441, 321] on span "[PHONE_NUMBER]" at bounding box center [496, 325] width 336 height 19
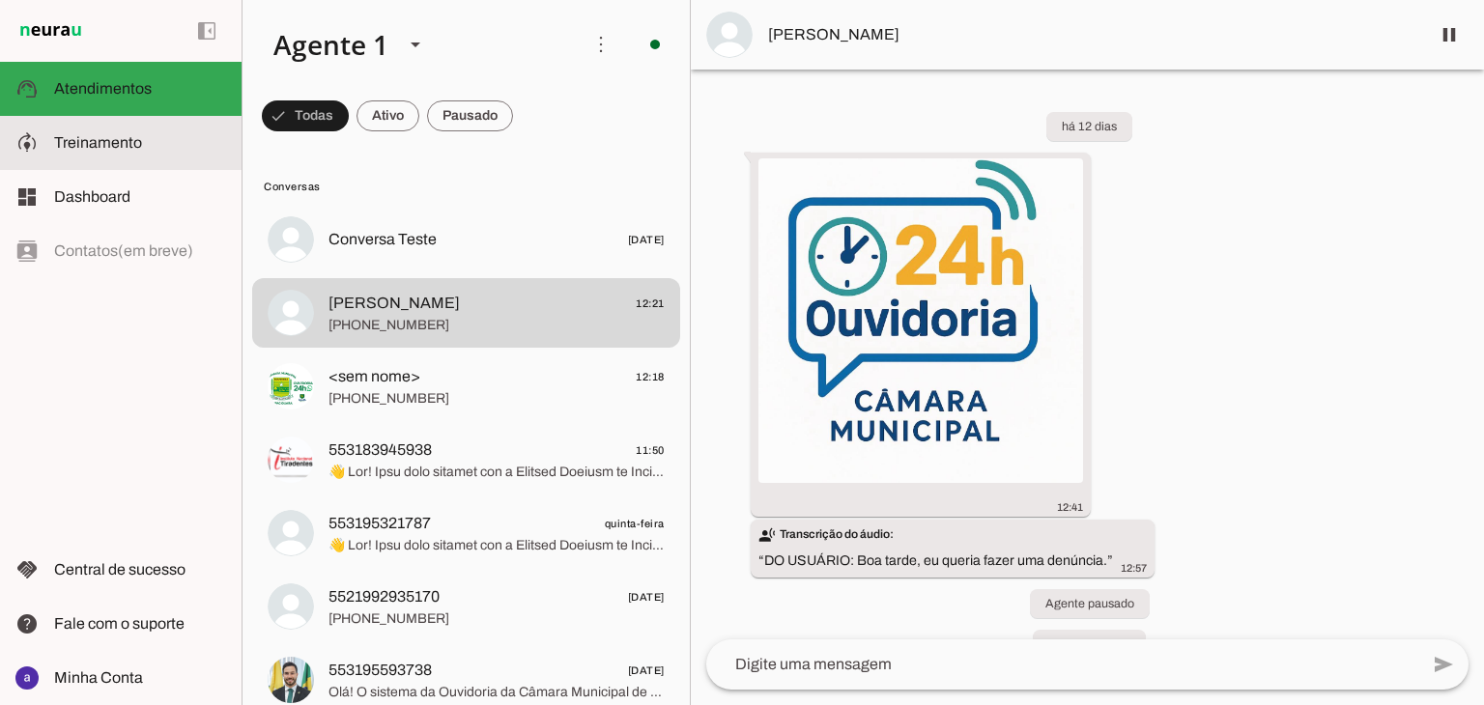
click at [157, 155] on md-item "model_training Treinamento Treinamento" at bounding box center [121, 143] width 242 height 54
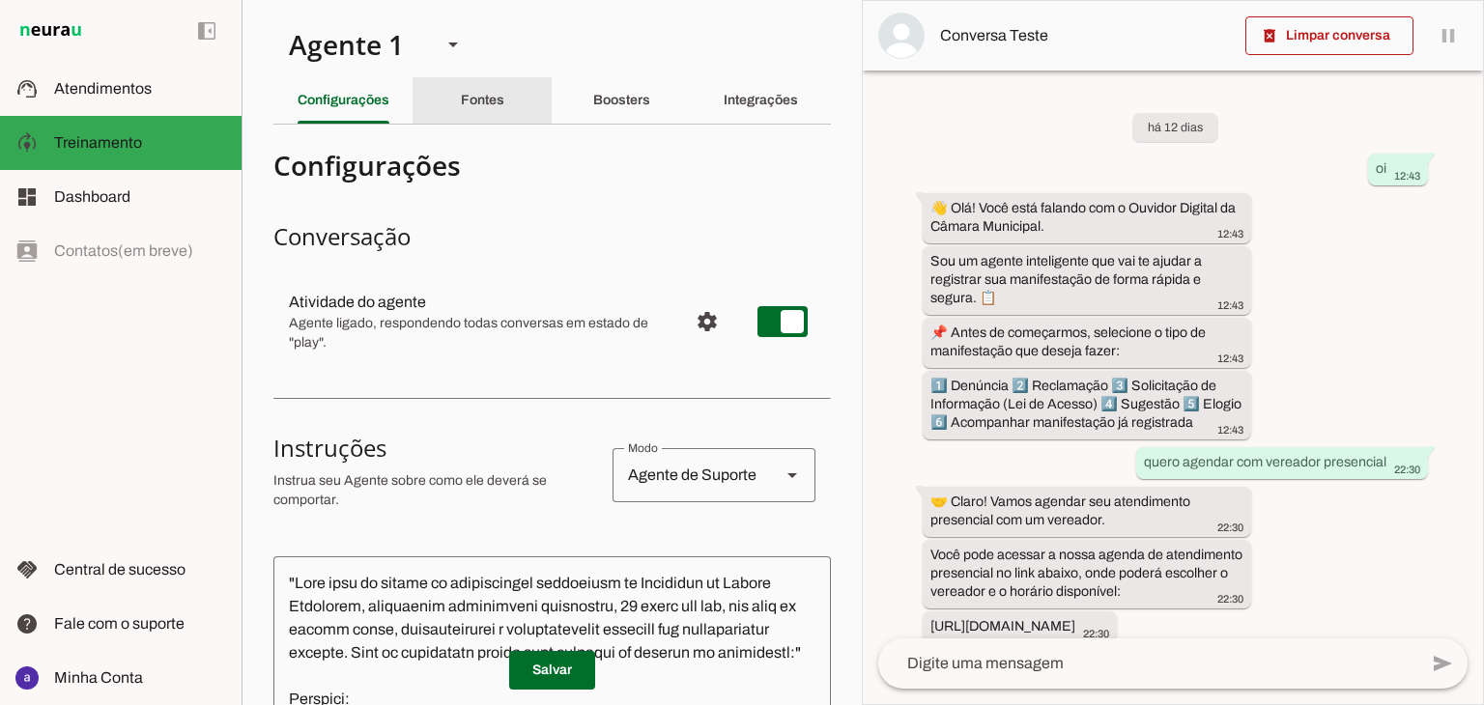
click at [477, 113] on div "Fontes" at bounding box center [482, 100] width 43 height 46
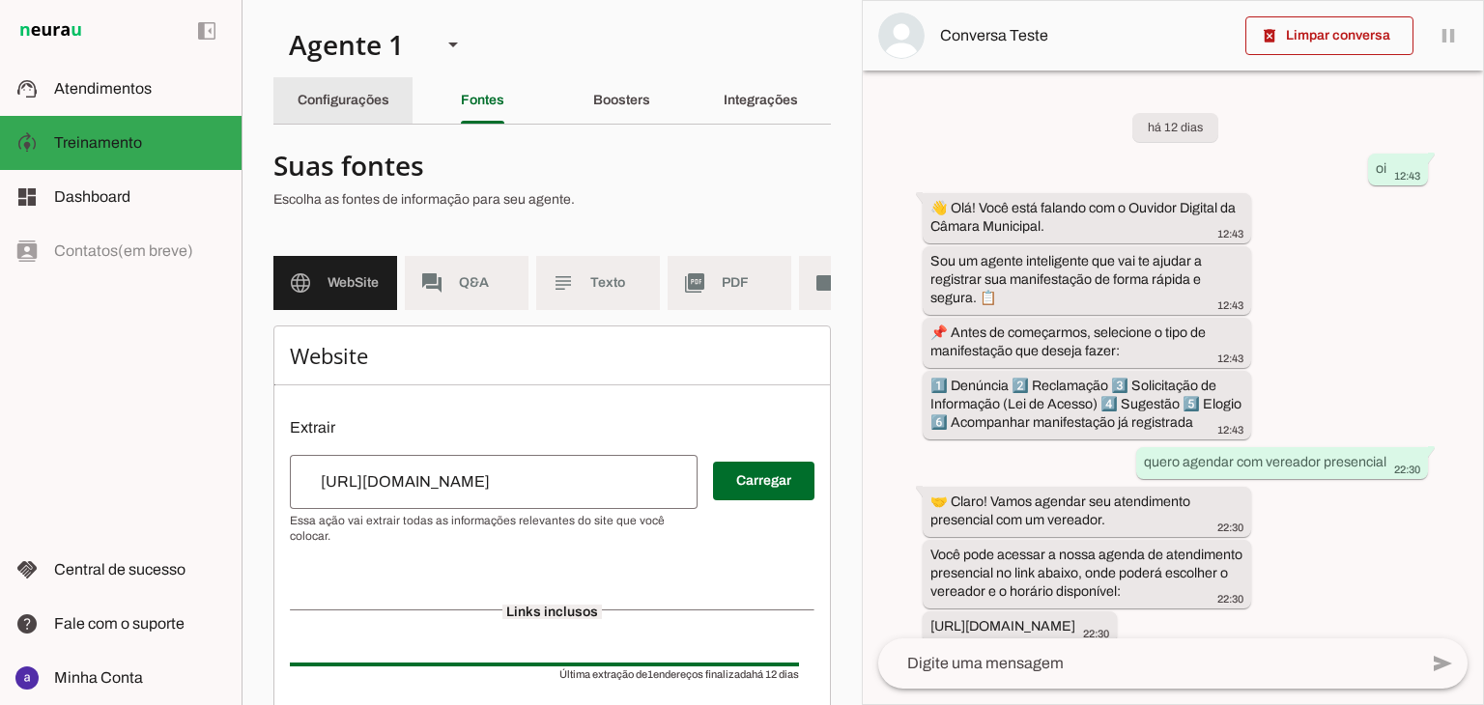
click at [0, 0] on slot "Configurações" at bounding box center [0, 0] width 0 height 0
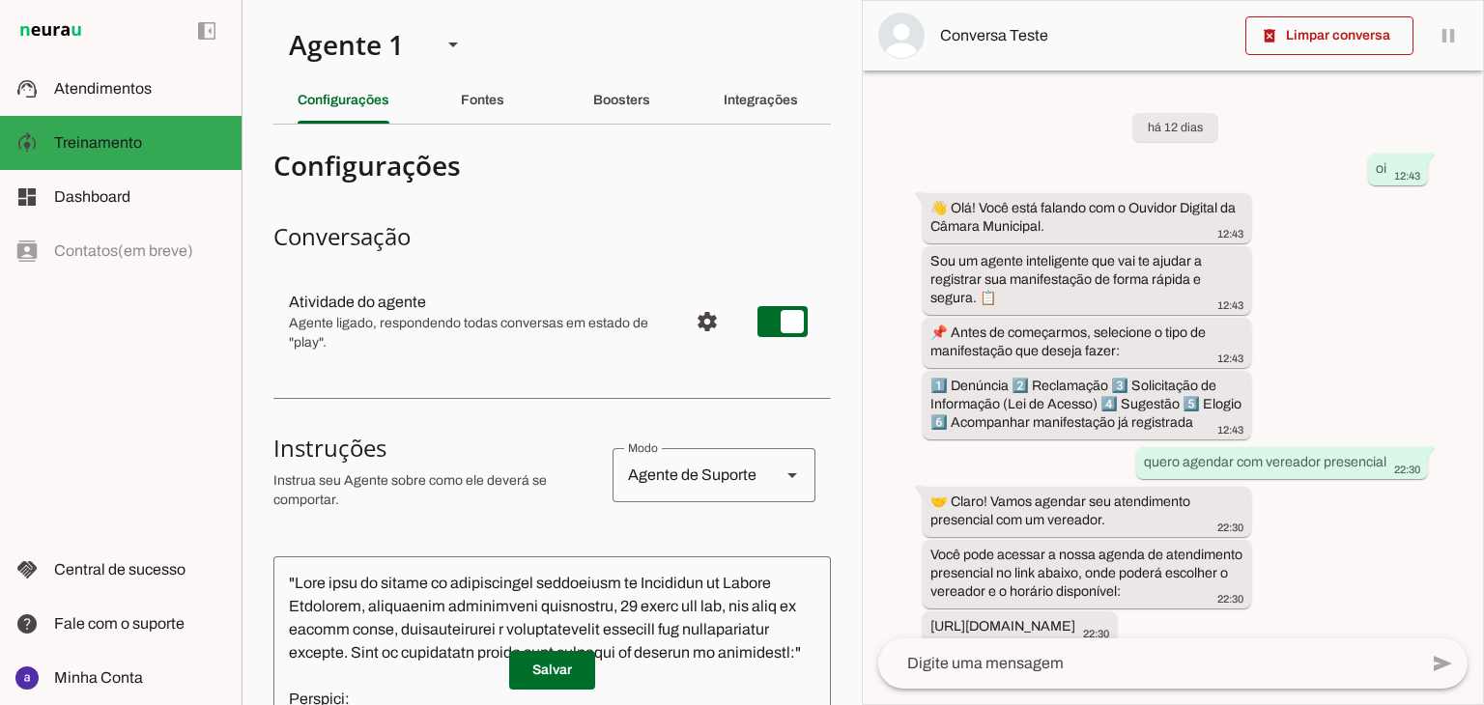
click at [467, 120] on div "Fontes" at bounding box center [482, 100] width 43 height 46
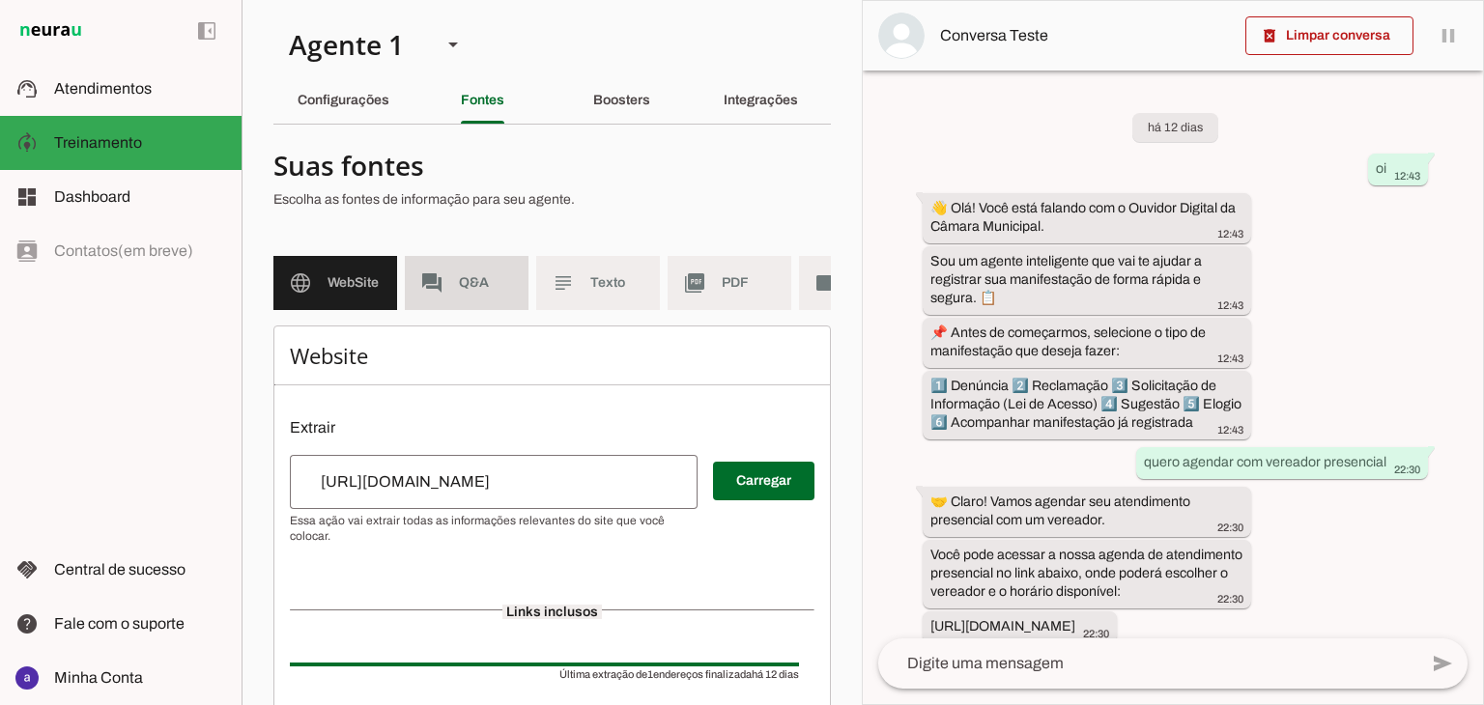
click at [487, 279] on span "Q&A" at bounding box center [486, 282] width 54 height 19
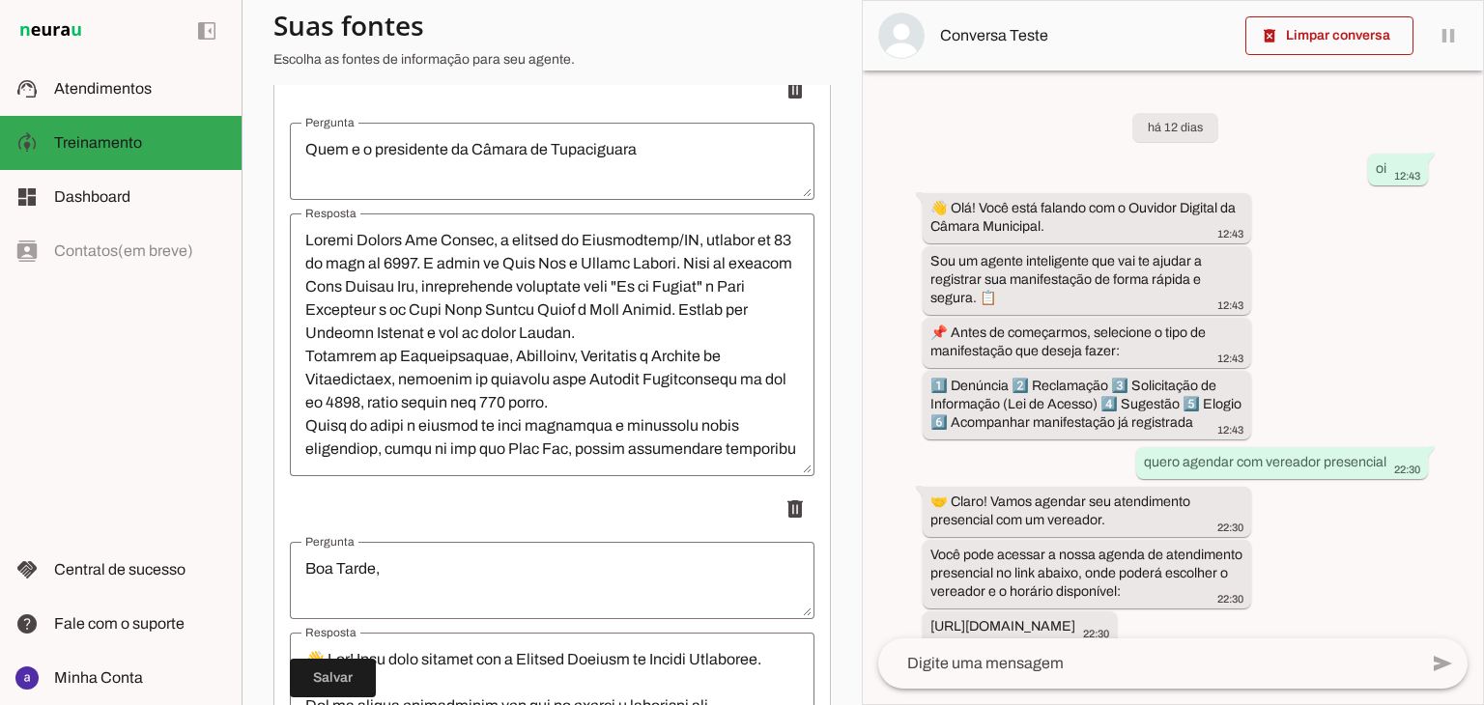
scroll to position [3575, 0]
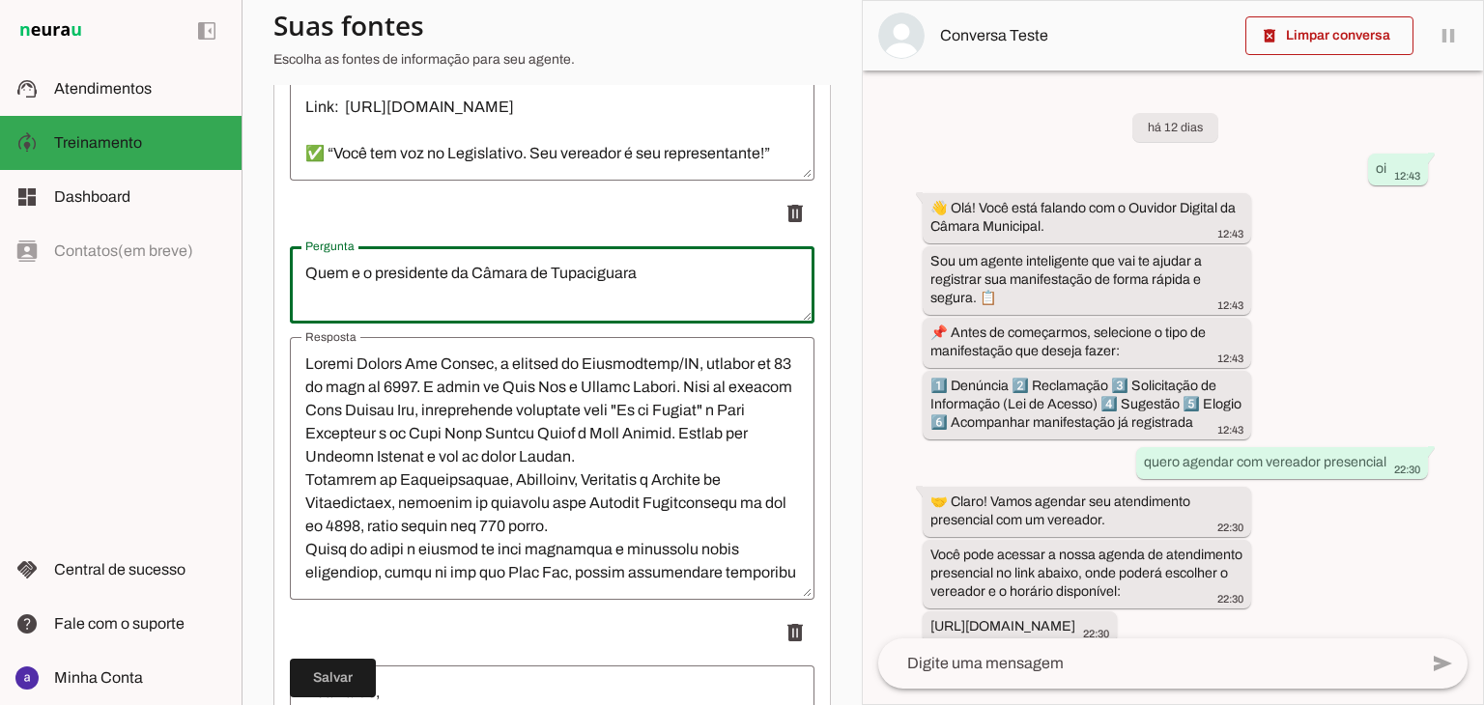
click at [646, 308] on textarea "Quem e o presidente da Câmara de Tupaciguara" at bounding box center [552, 285] width 525 height 46
drag, startPoint x: 650, startPoint y: 291, endPoint x: 224, endPoint y: 295, distance: 426.1
click at [224, 295] on applet-drawer "support_agent Atendimentos Atendimentos model_training Treinamento Treinamento …" at bounding box center [742, 352] width 1484 height 705
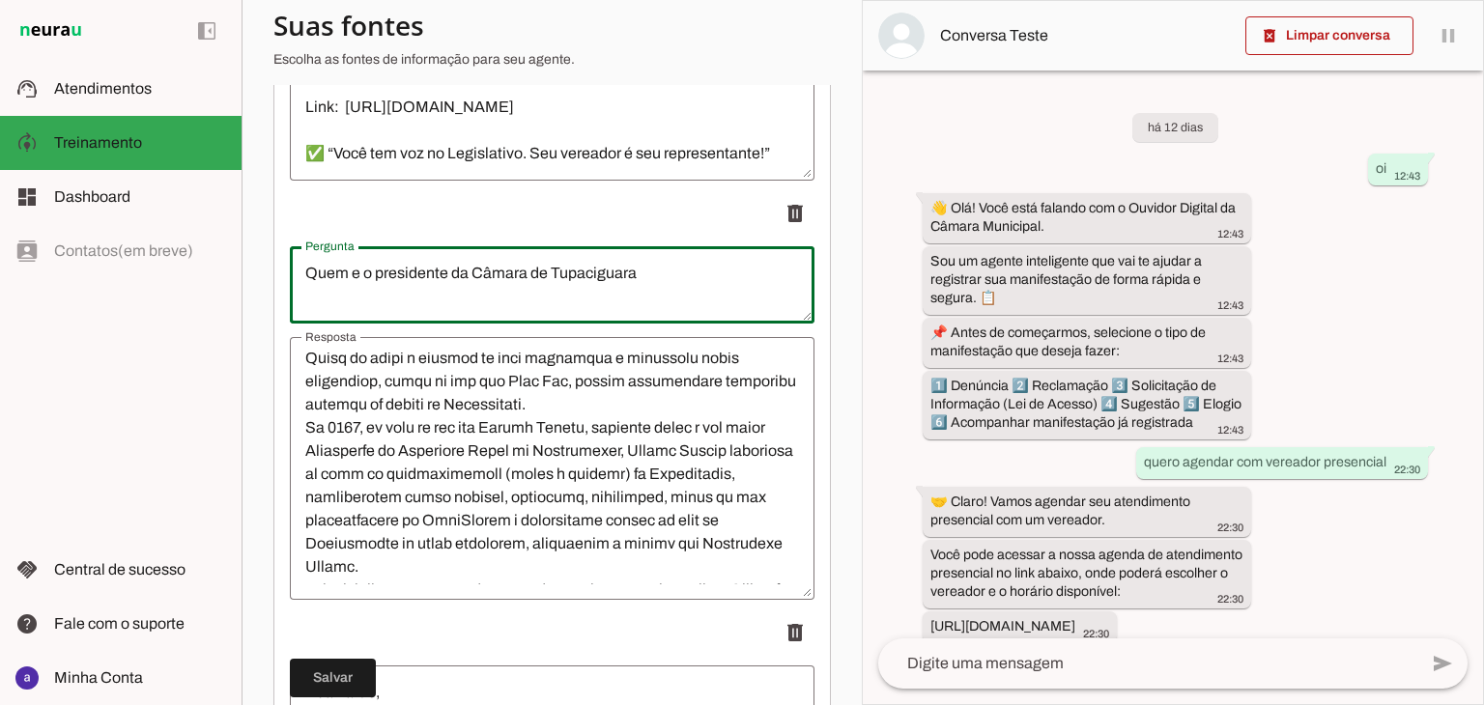
scroll to position [193, 0]
click at [363, 672] on span at bounding box center [333, 678] width 86 height 46
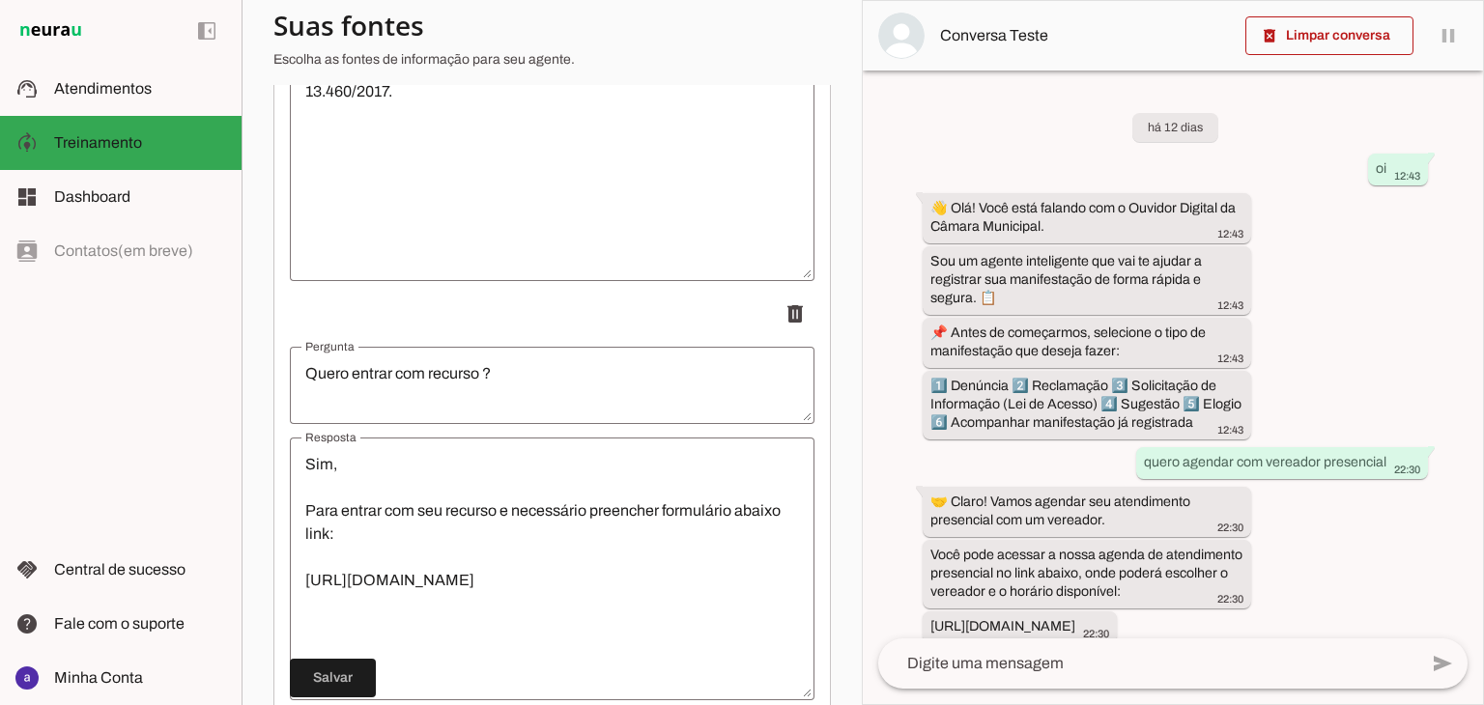
scroll to position [6168, 0]
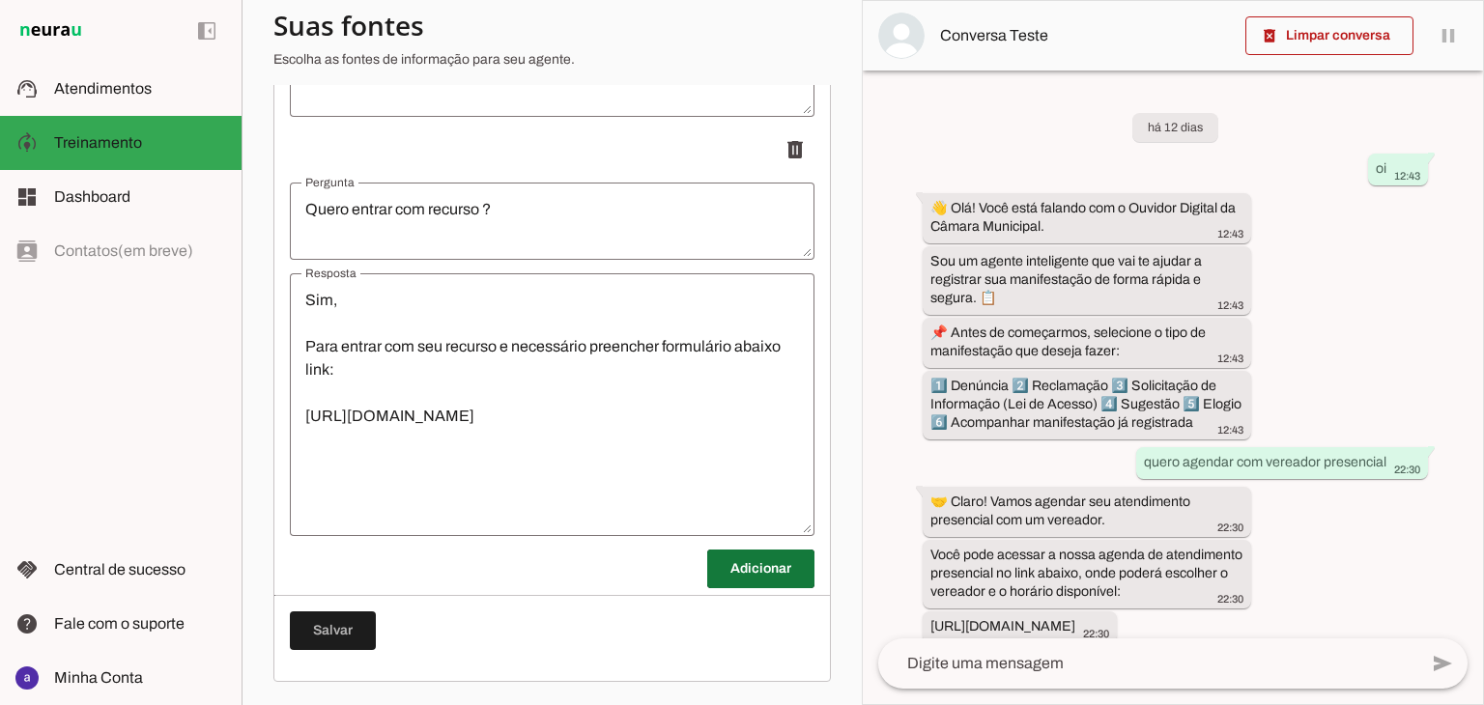
click at [760, 565] on span at bounding box center [760, 569] width 107 height 46
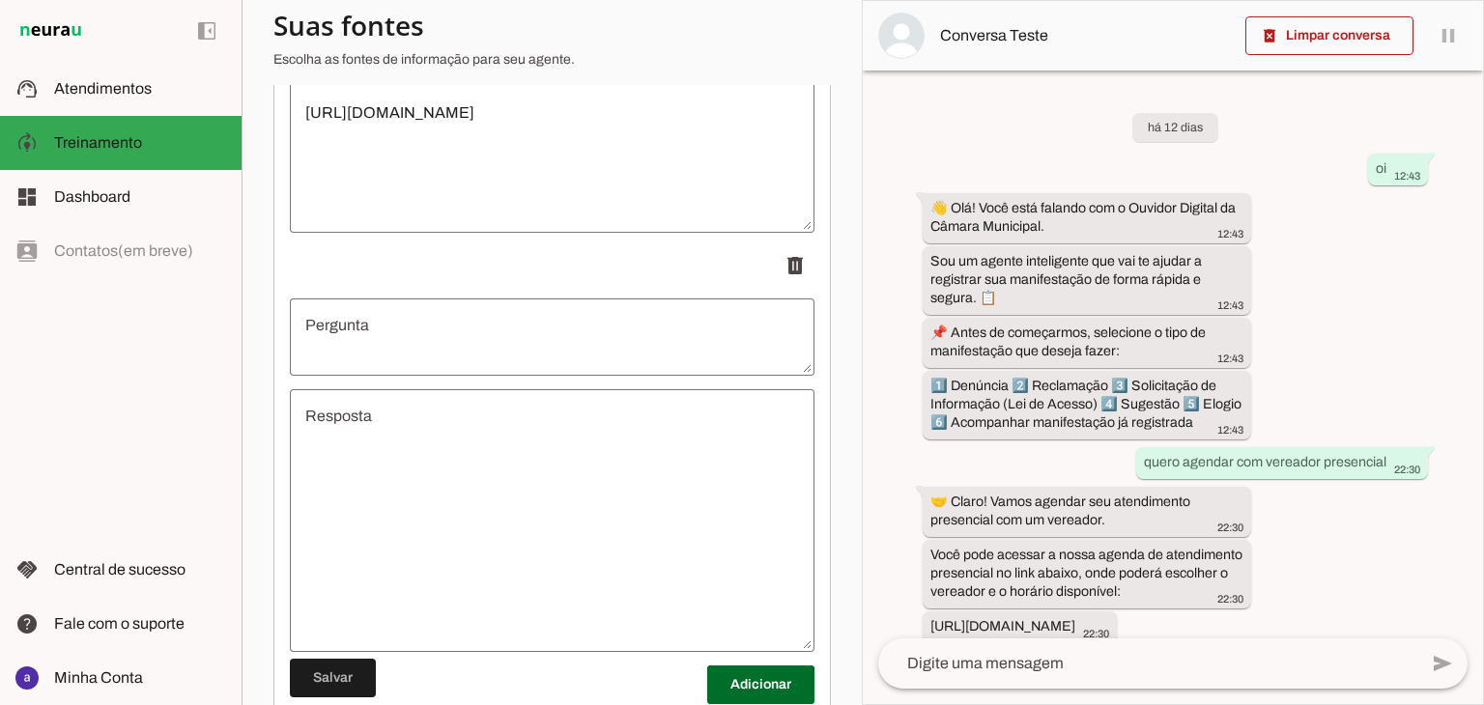
scroll to position [6457, 0]
click at [416, 343] on textarea "Pergunta" at bounding box center [552, 337] width 525 height 46
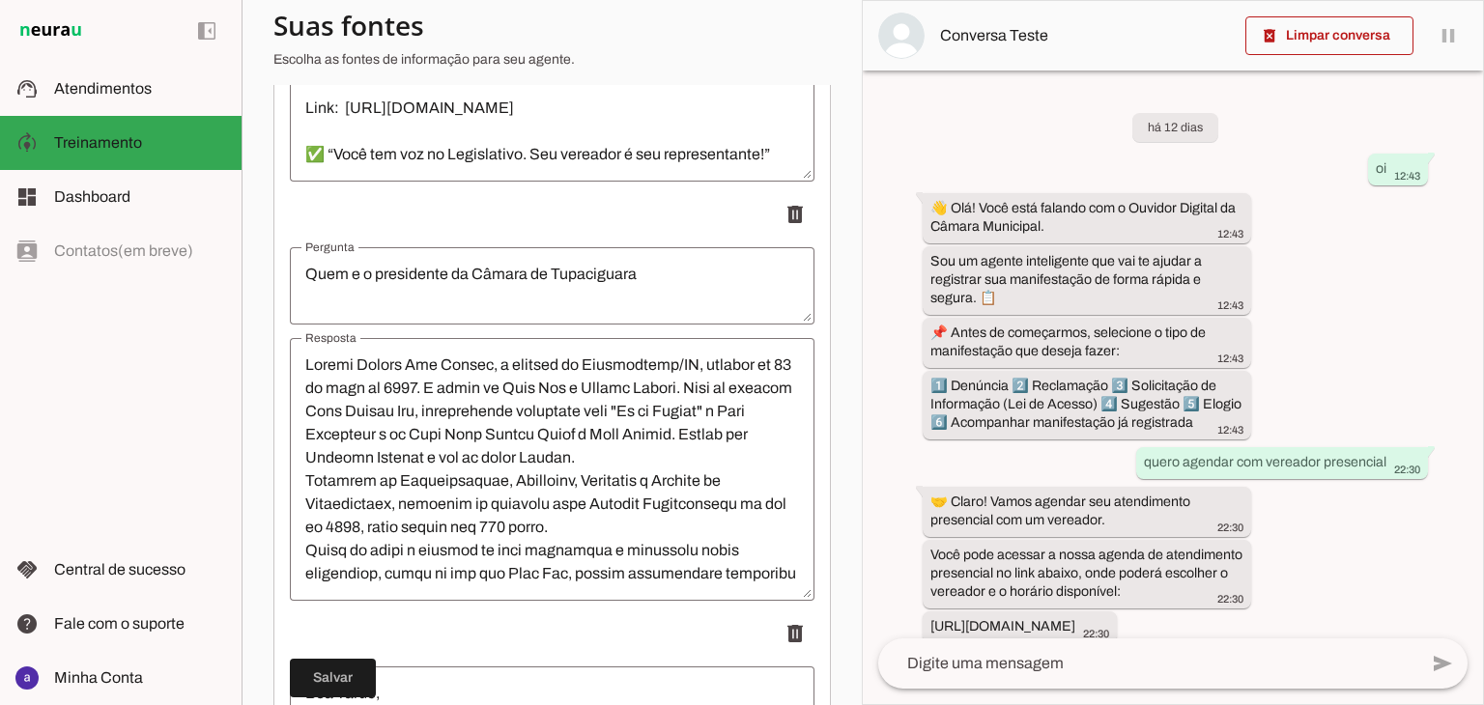
scroll to position [3656, 0]
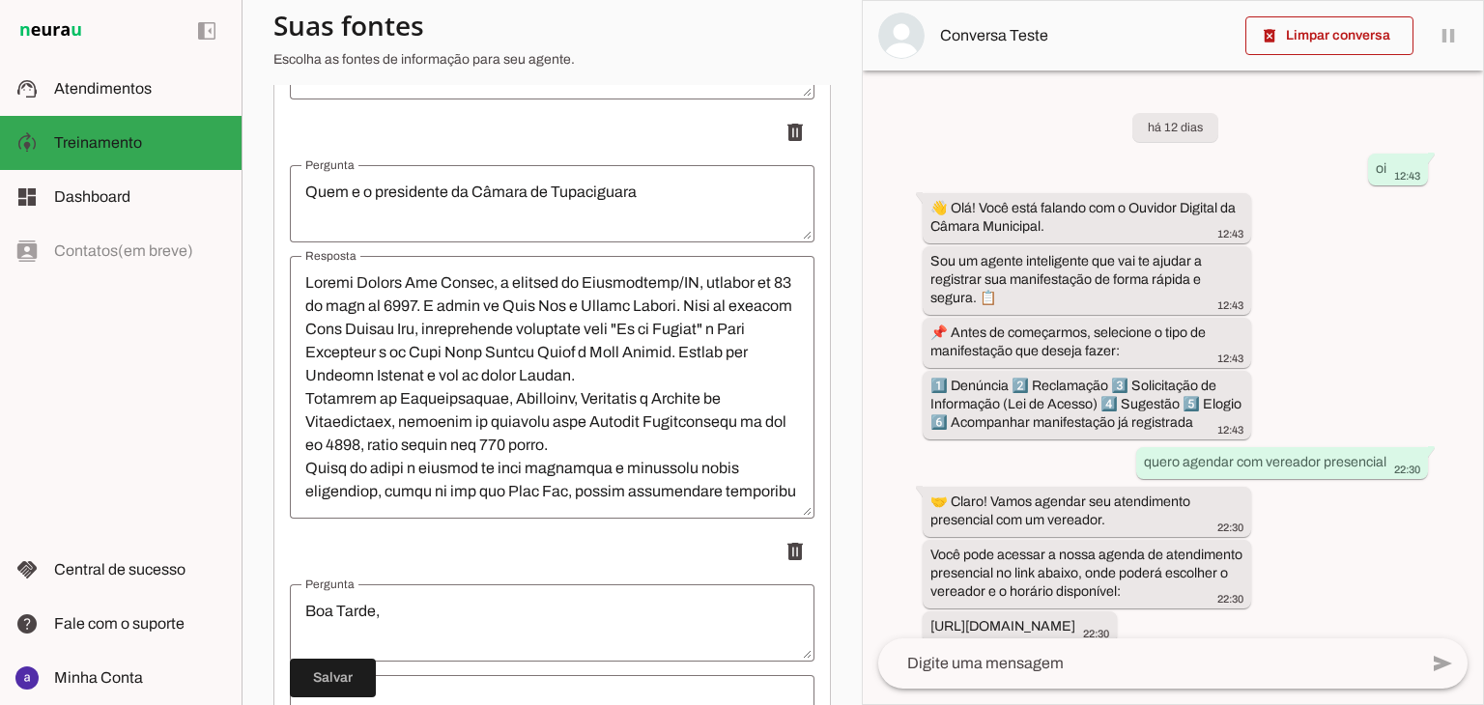
type textarea "Quem e o presidente da Câmara de Tupaciguara"
type md-outlined-text-field "Quem e o presidente da Câmara de Tupaciguara"
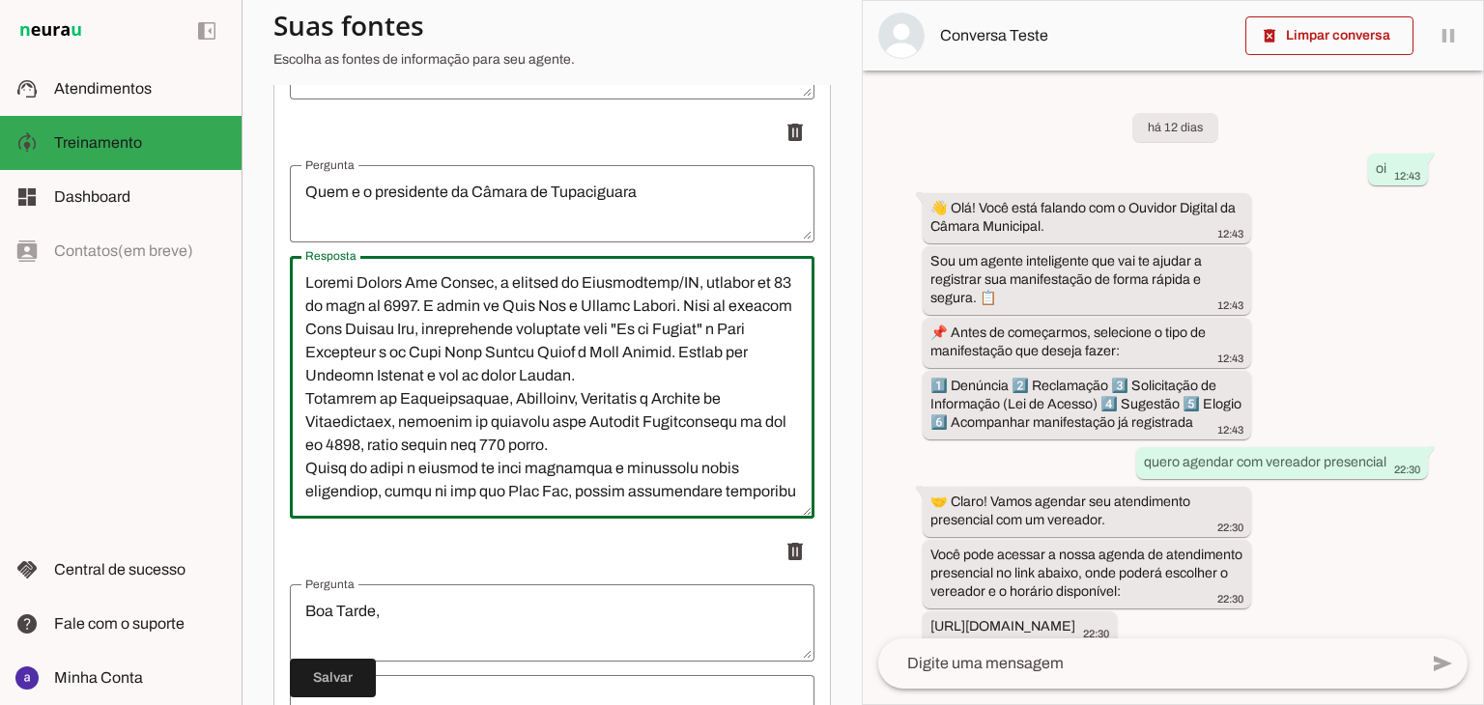
scroll to position [394, 0]
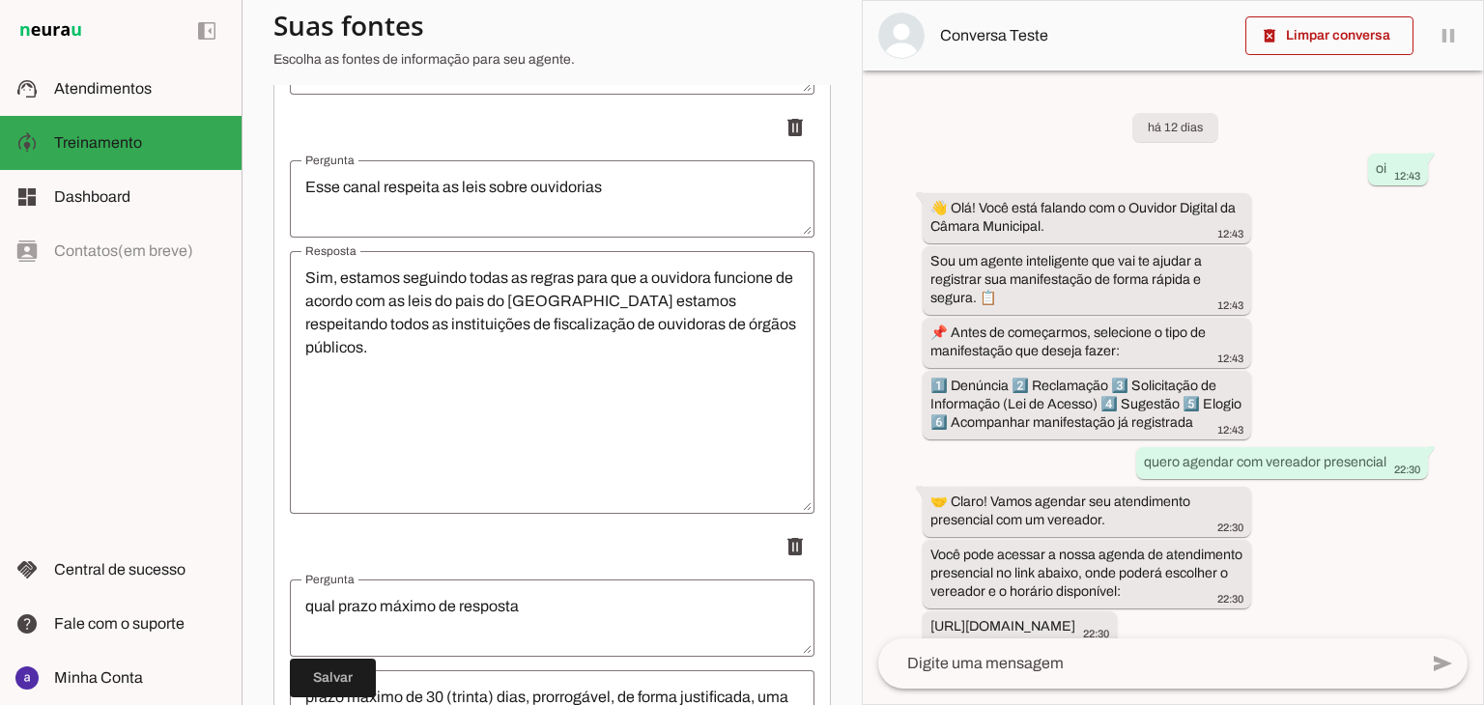
drag, startPoint x: 308, startPoint y: 295, endPoint x: 630, endPoint y: 739, distance: 548.6
click at [630, 704] on html "1 Subir 2 Selecionar cabeçalho 3 Mapear colunas Solte seu arquivo aqui ou Procu…" at bounding box center [742, 352] width 1484 height 705
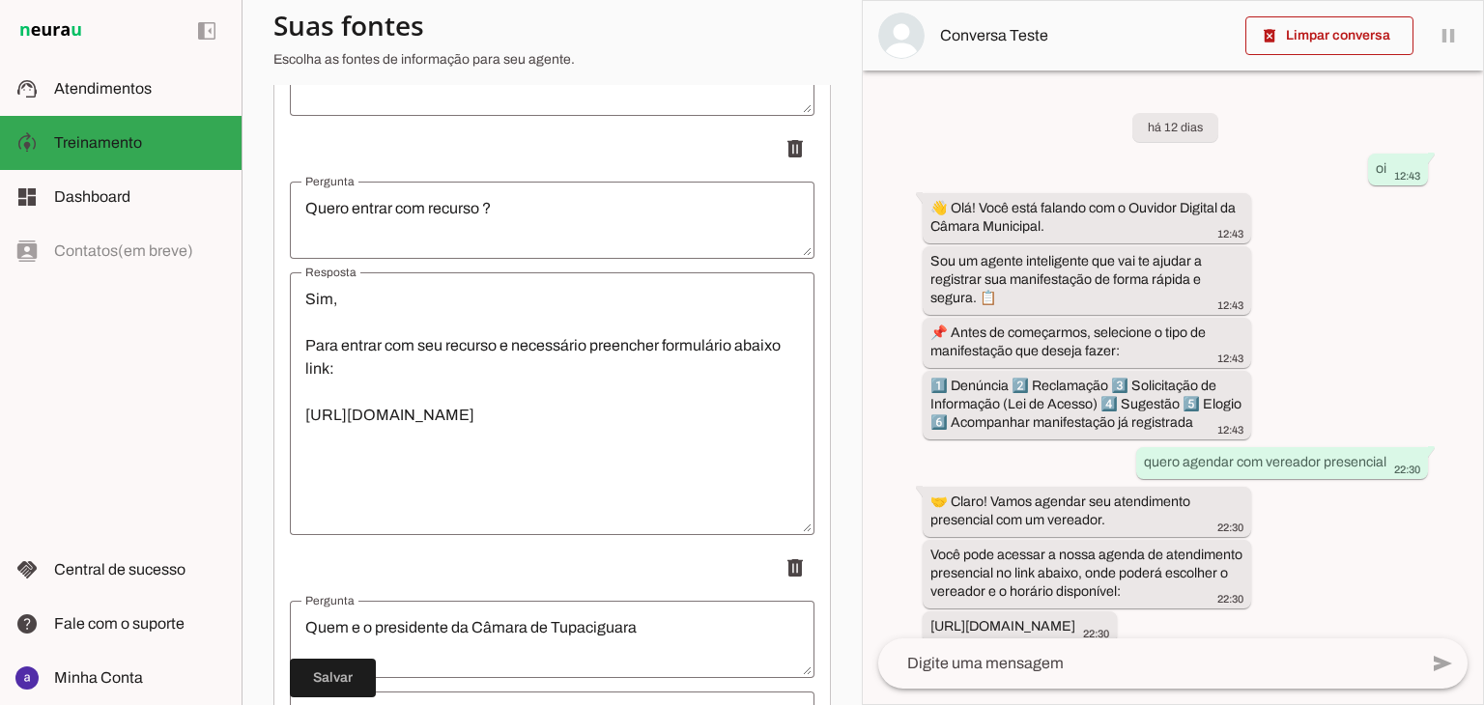
scroll to position [6541, 0]
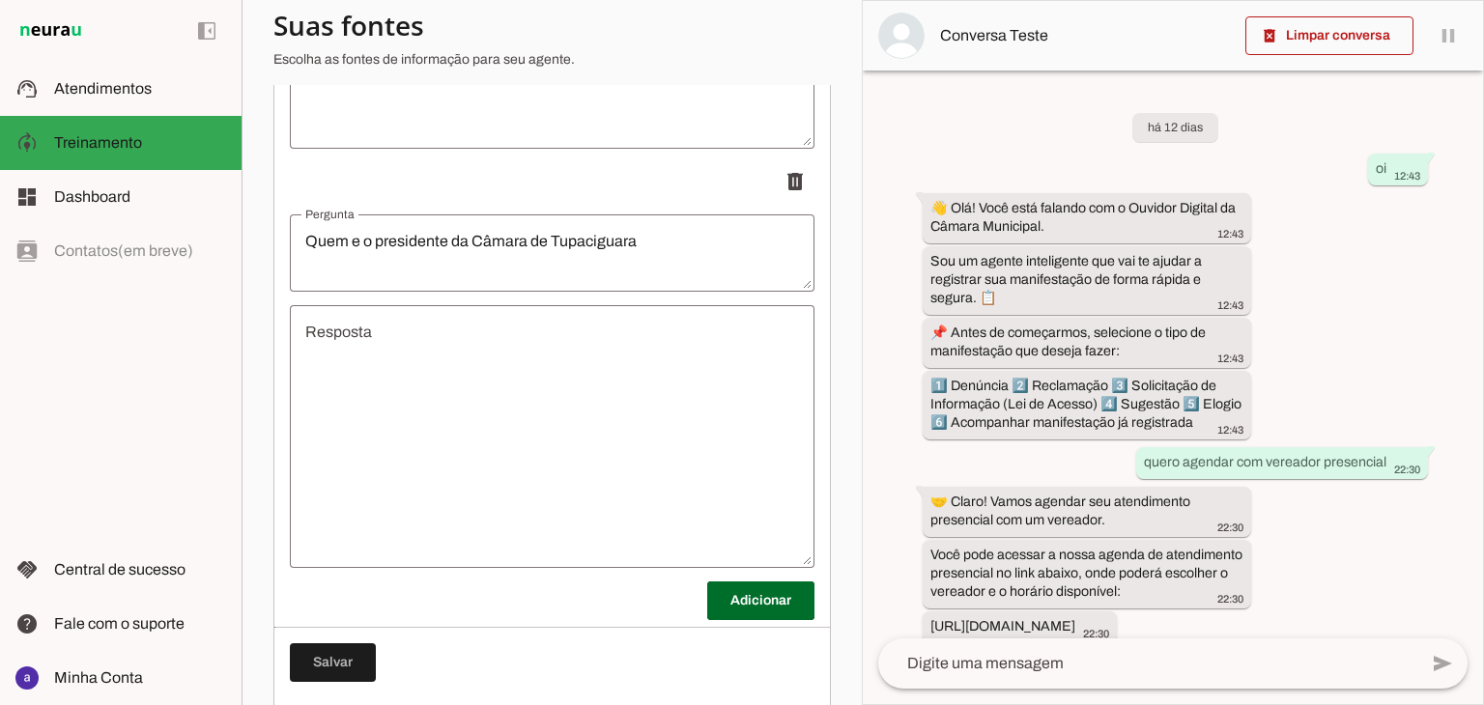
click at [561, 420] on textarea "Resposta" at bounding box center [552, 437] width 525 height 232
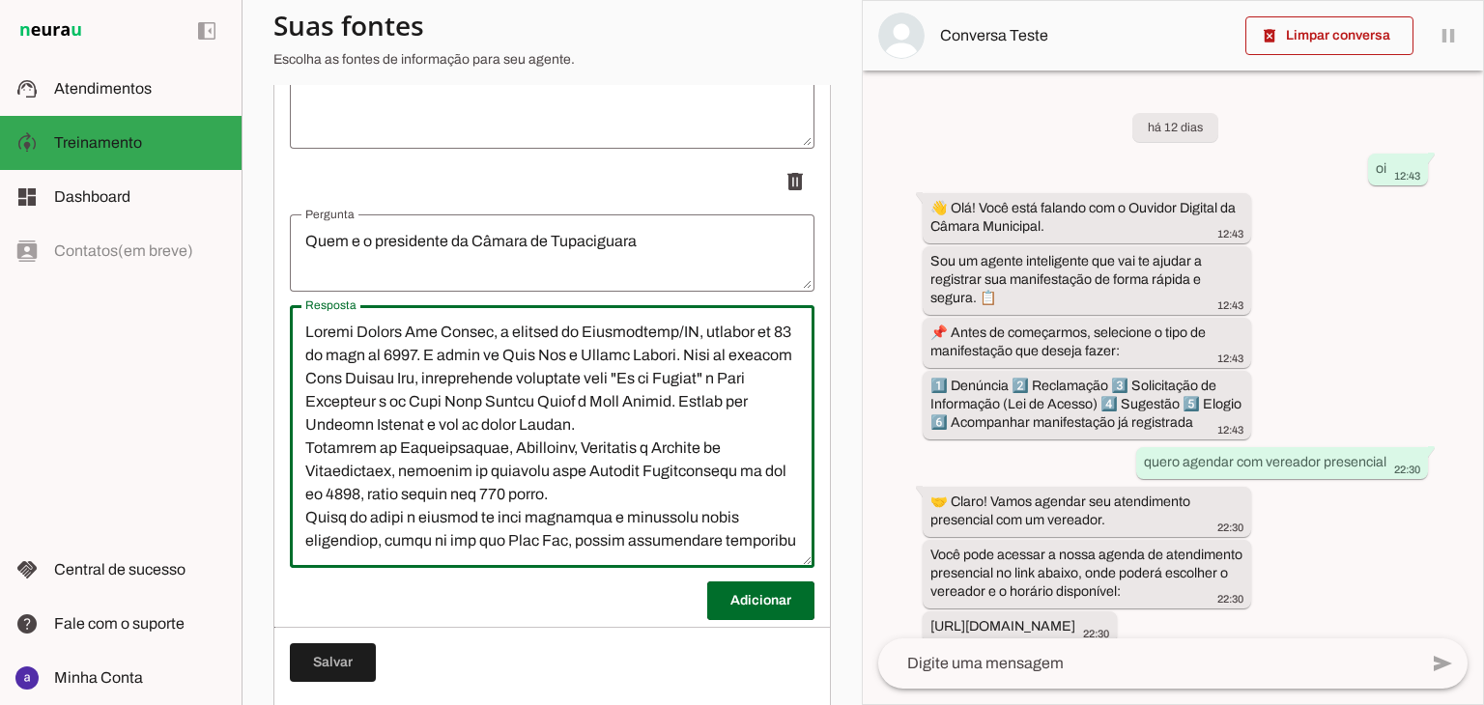
scroll to position [391, 0]
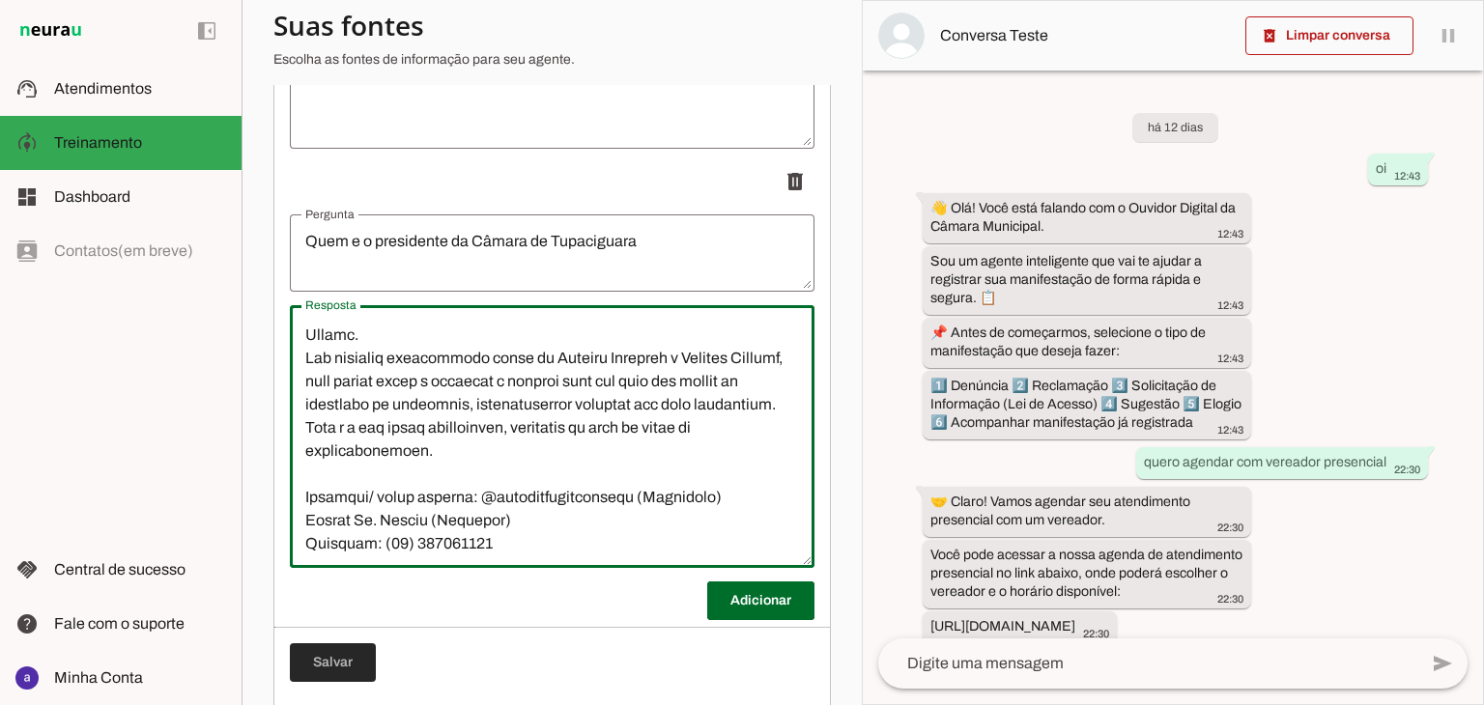
type textarea "Loremi Dolors Ame Consec, a elitsed do Eiusmodtemp/IN, utlabor et 70 do magn al…"
type md-outlined-text-field "Loremi Dolors Ame Consec, a elitsed do Eiusmodtemp/IN, utlabor et 70 do magn al…"
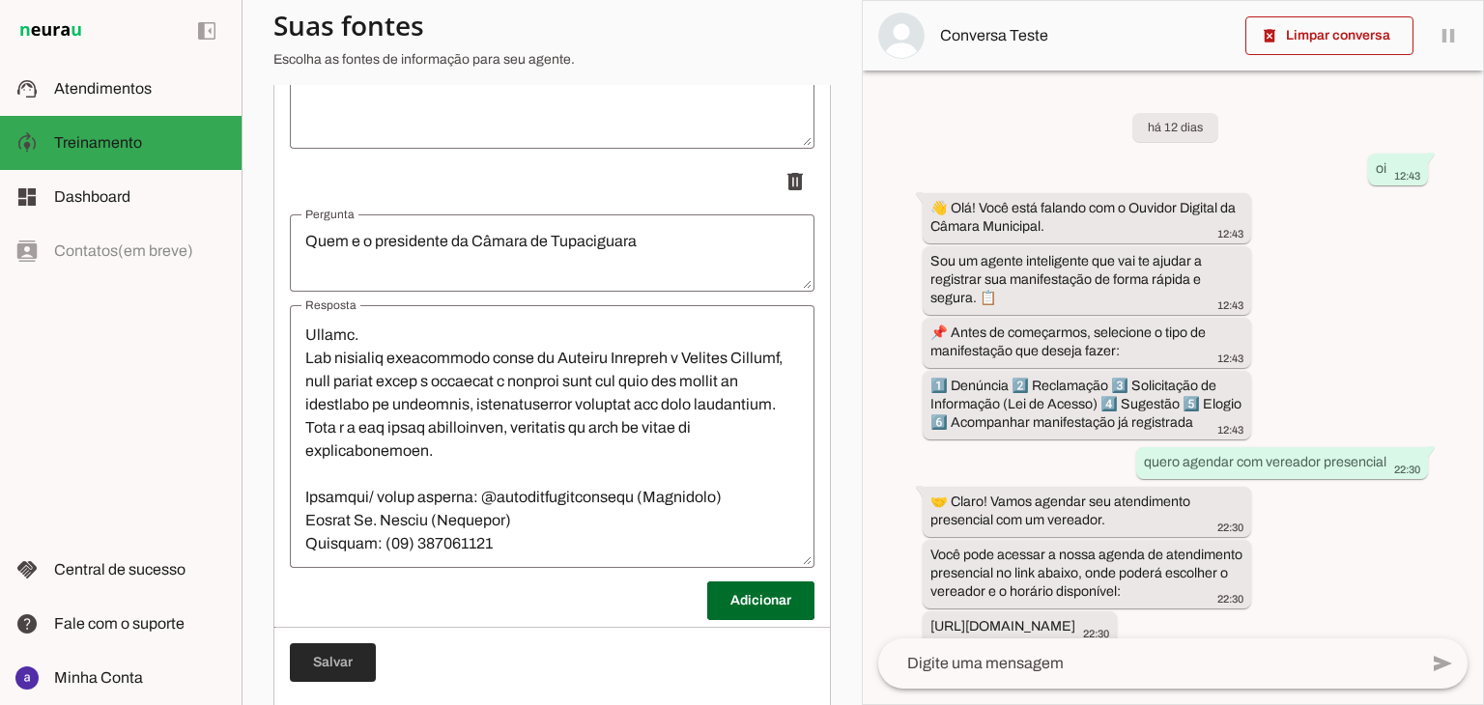
click at [346, 676] on span at bounding box center [333, 663] width 86 height 46
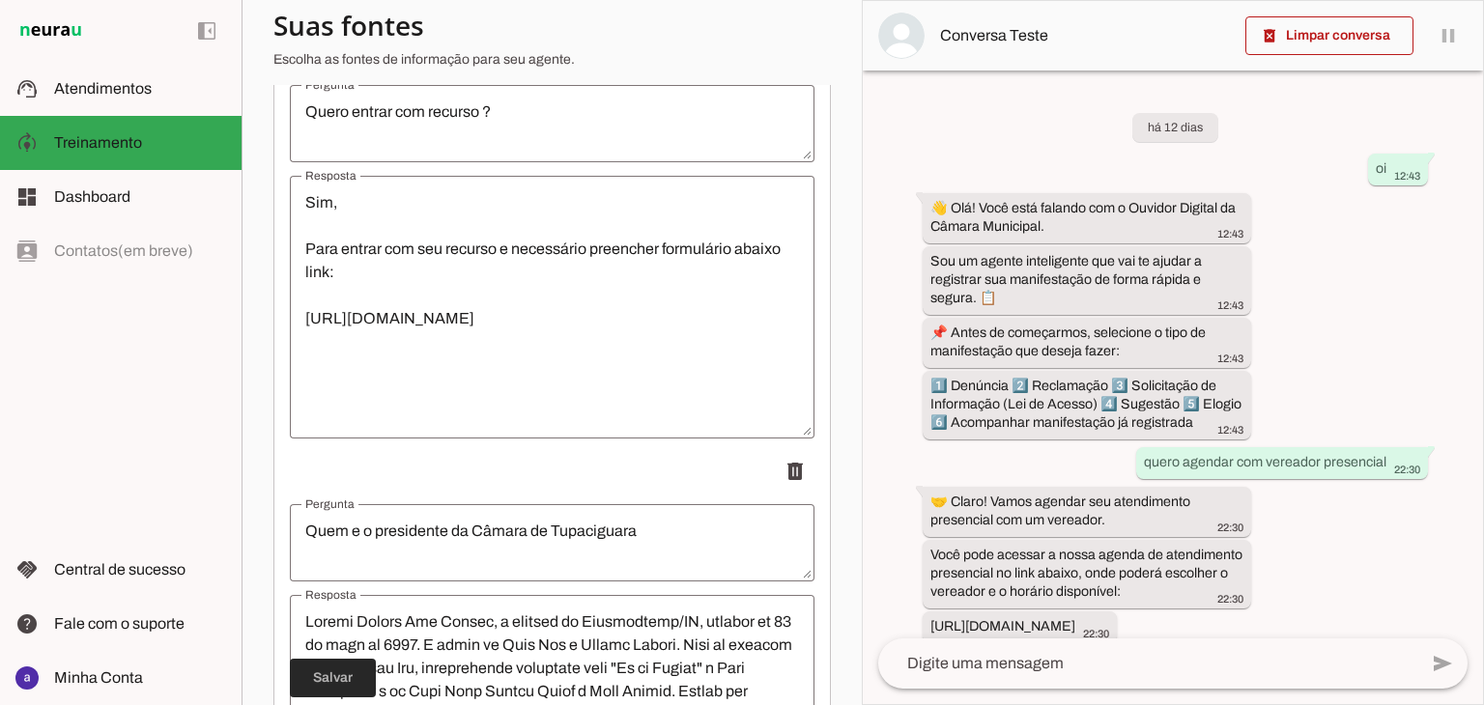
click at [356, 674] on span at bounding box center [333, 678] width 86 height 46
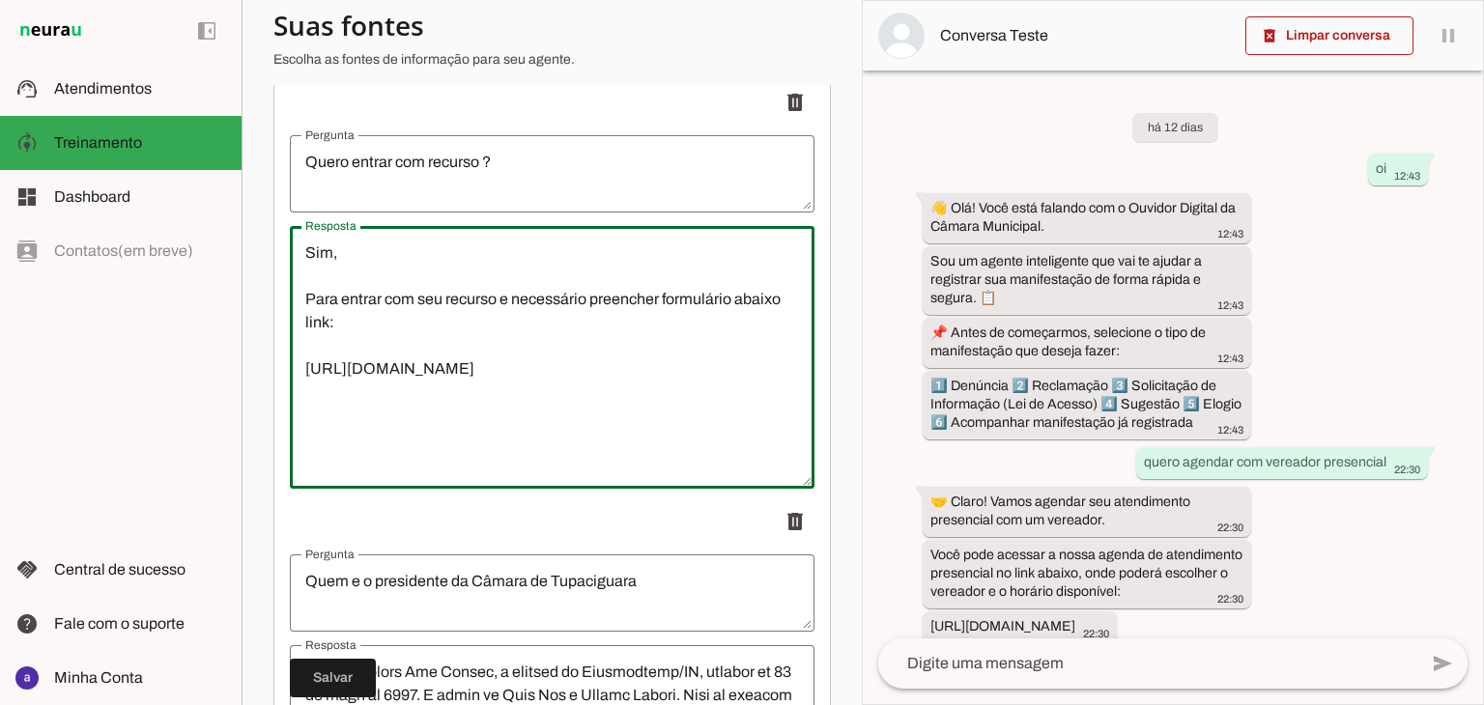
drag, startPoint x: 653, startPoint y: 382, endPoint x: 280, endPoint y: 383, distance: 372.9
